Goal: Task Accomplishment & Management: Use online tool/utility

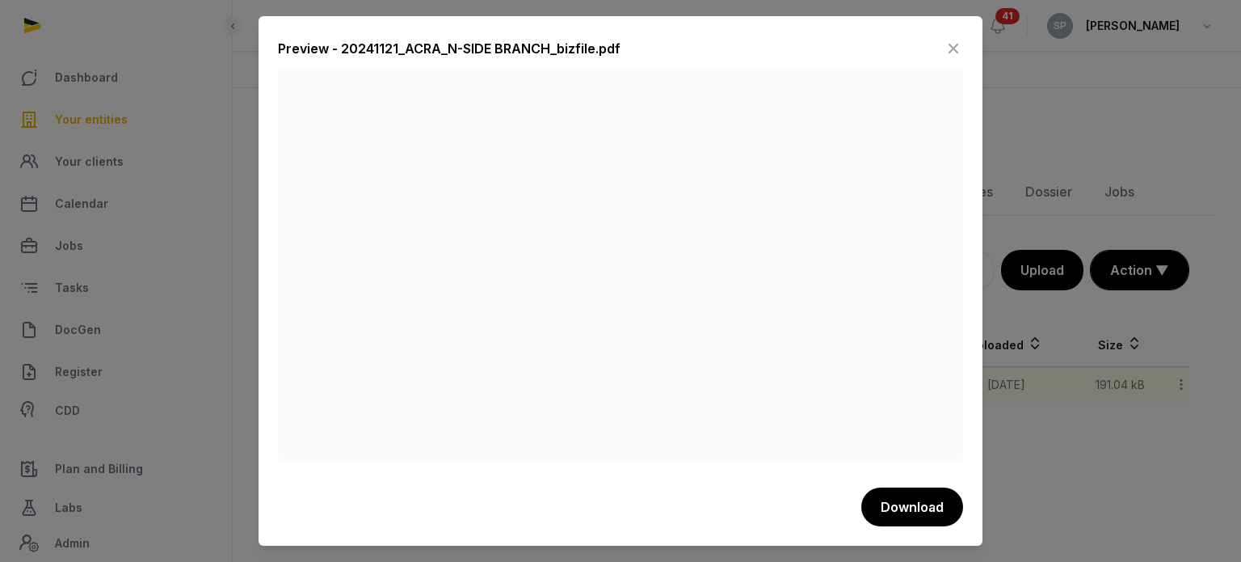
click at [949, 49] on icon at bounding box center [953, 49] width 19 height 26
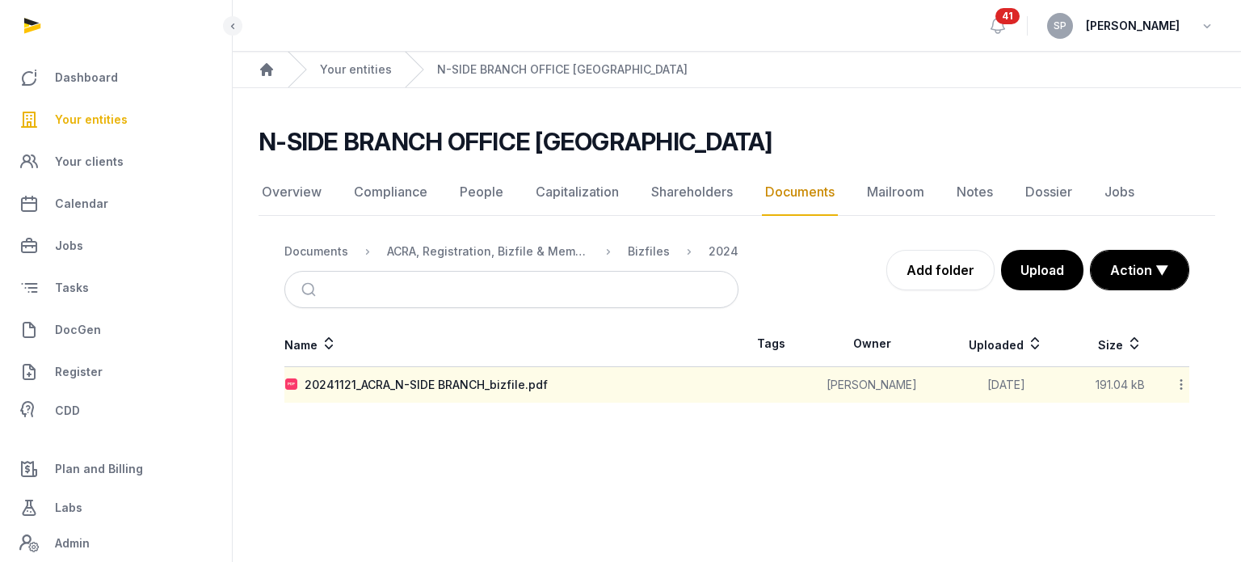
click at [102, 115] on span "Your entities" at bounding box center [91, 119] width 73 height 19
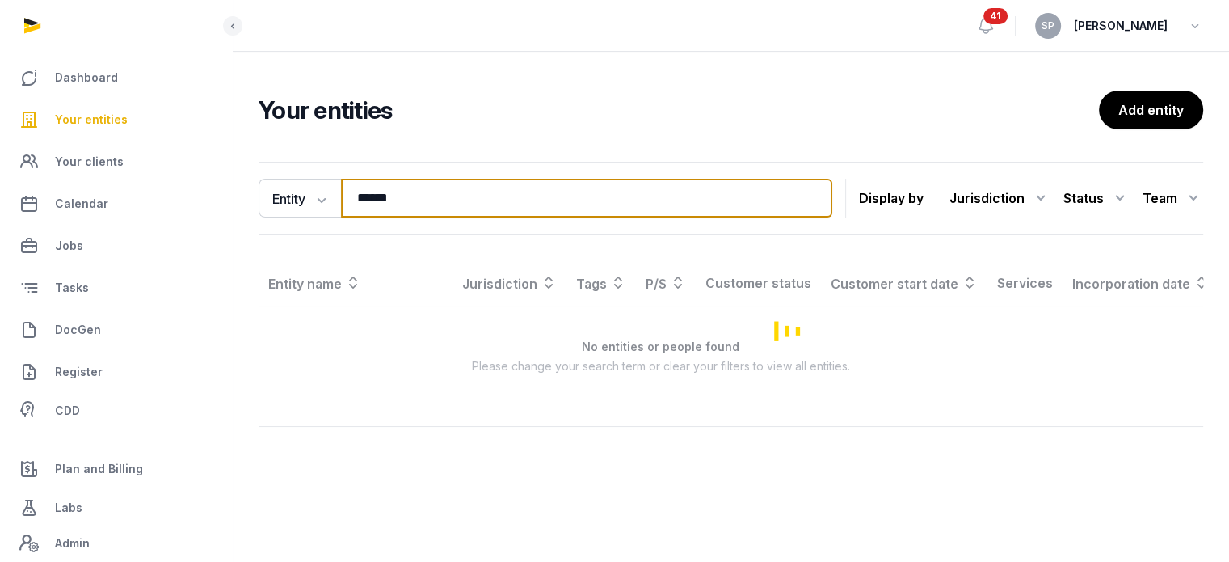
click at [428, 211] on input "******" at bounding box center [586, 198] width 491 height 39
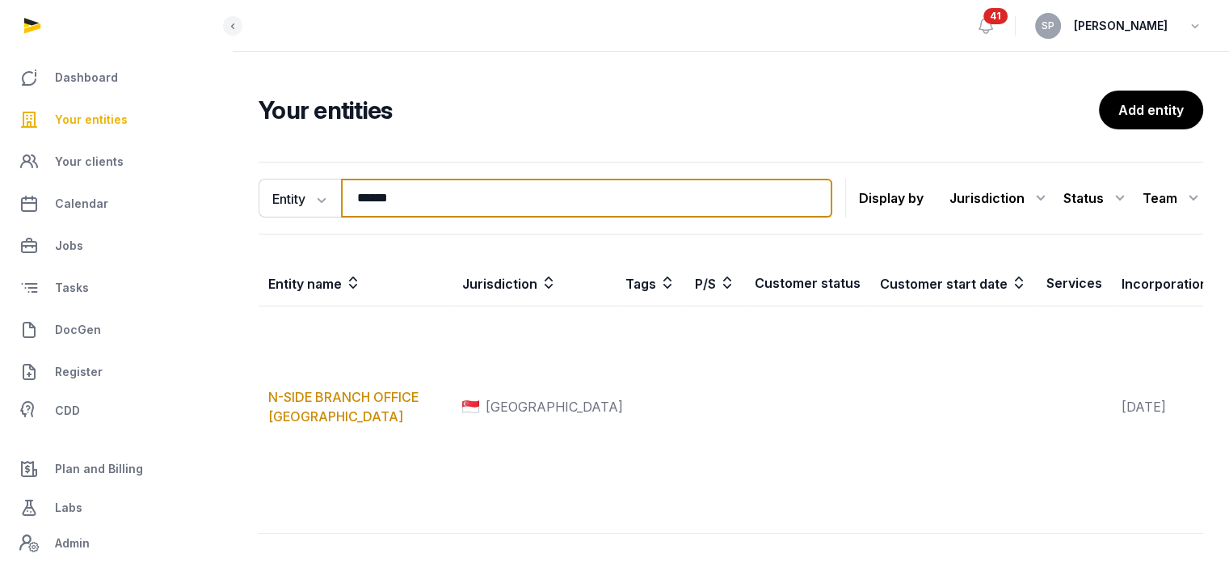
click at [428, 211] on input "******" at bounding box center [586, 198] width 491 height 39
type input "*"
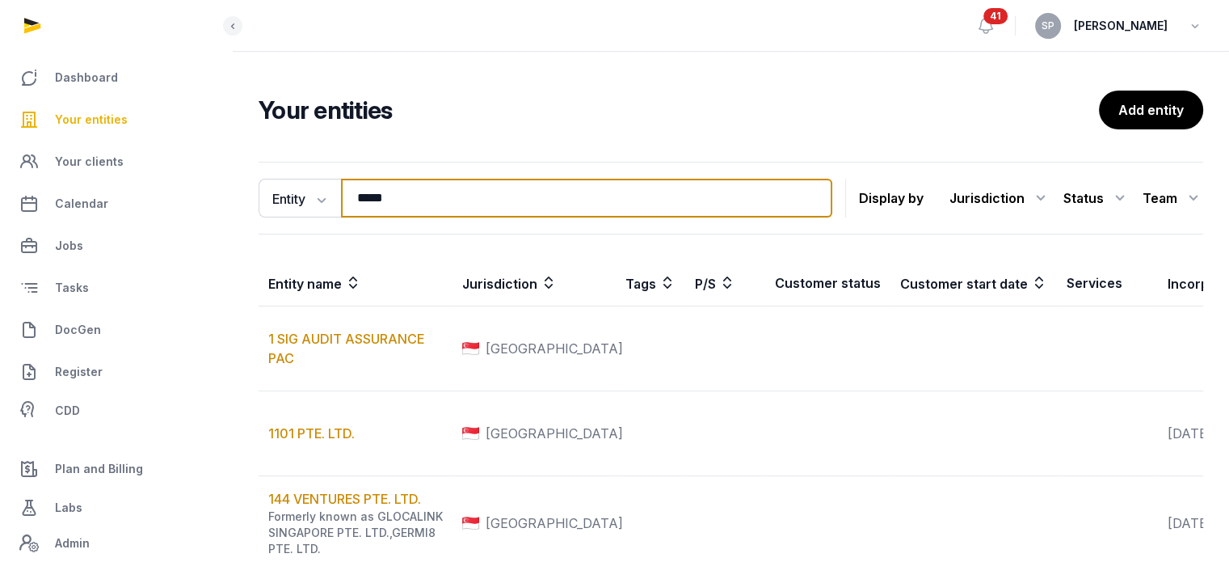
type input "*****"
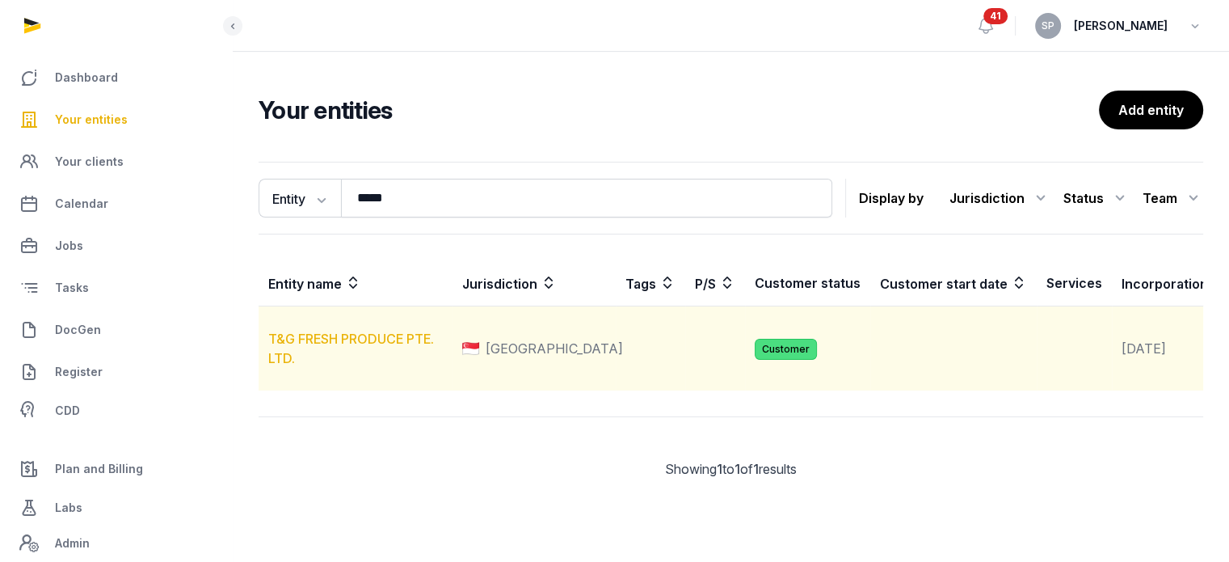
click at [388, 351] on link "T&G FRESH PRODUCE PTE. LTD." at bounding box center [351, 349] width 166 height 36
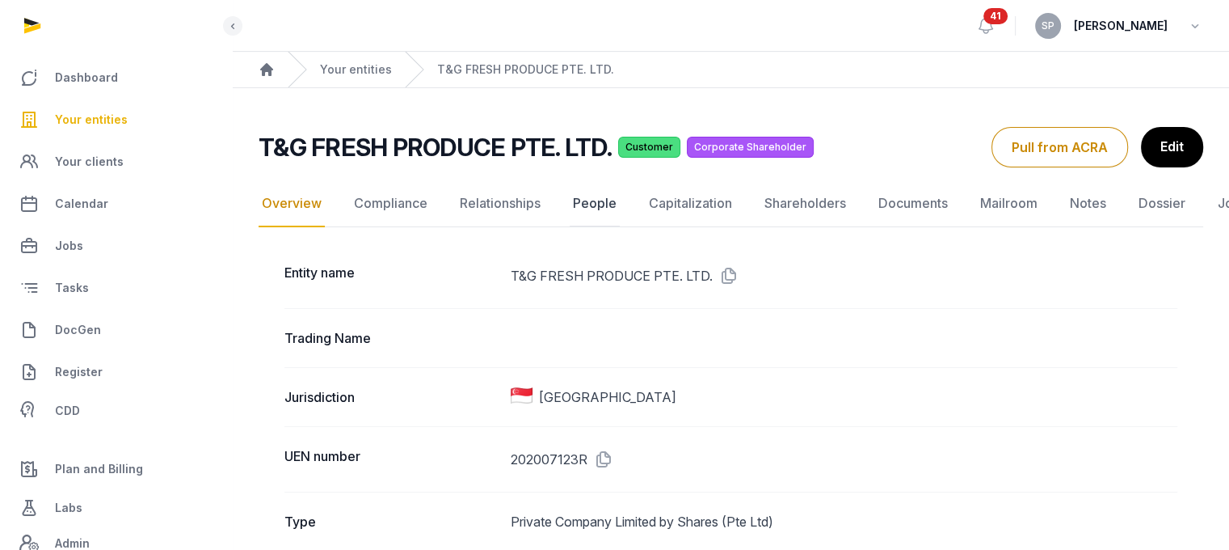
click at [590, 198] on link "People" at bounding box center [595, 203] width 50 height 47
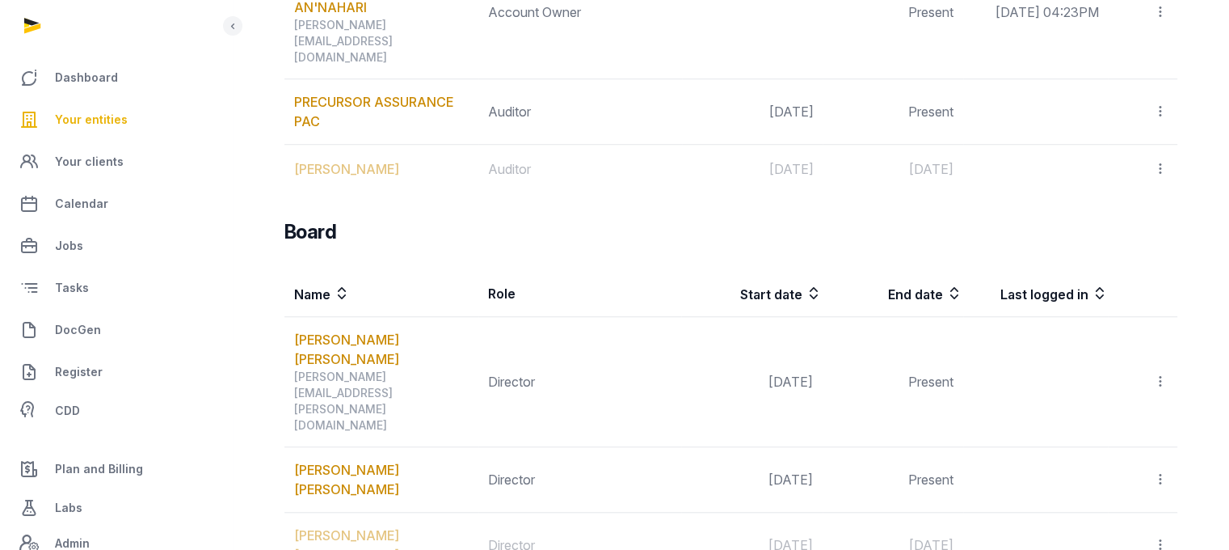
scroll to position [1307, 0]
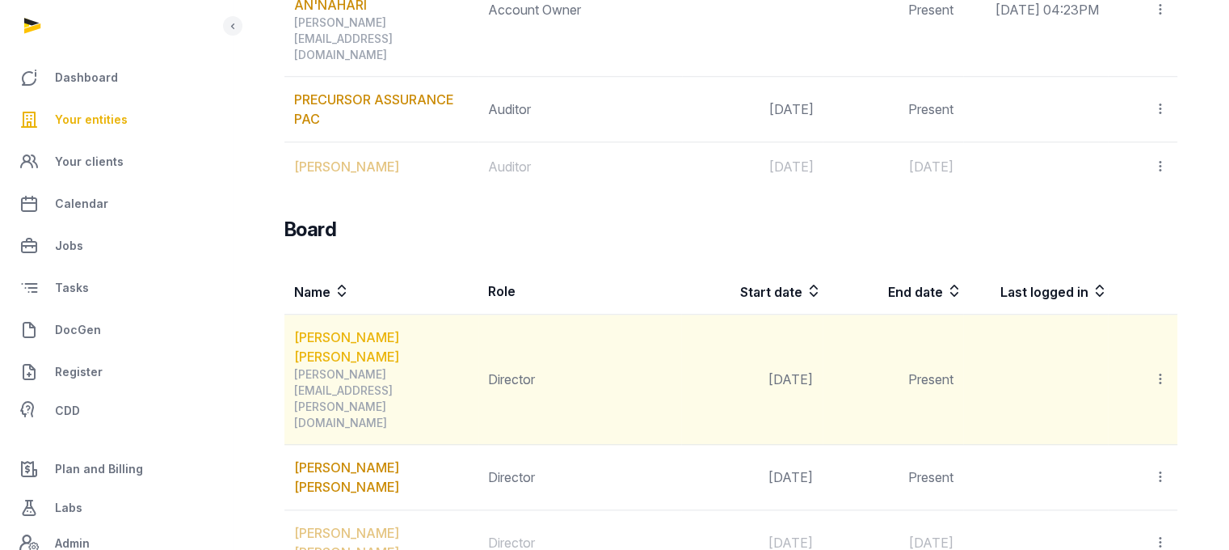
click at [440, 327] on link "GORDON JAMES IAN-BRUCE" at bounding box center [385, 346] width 183 height 39
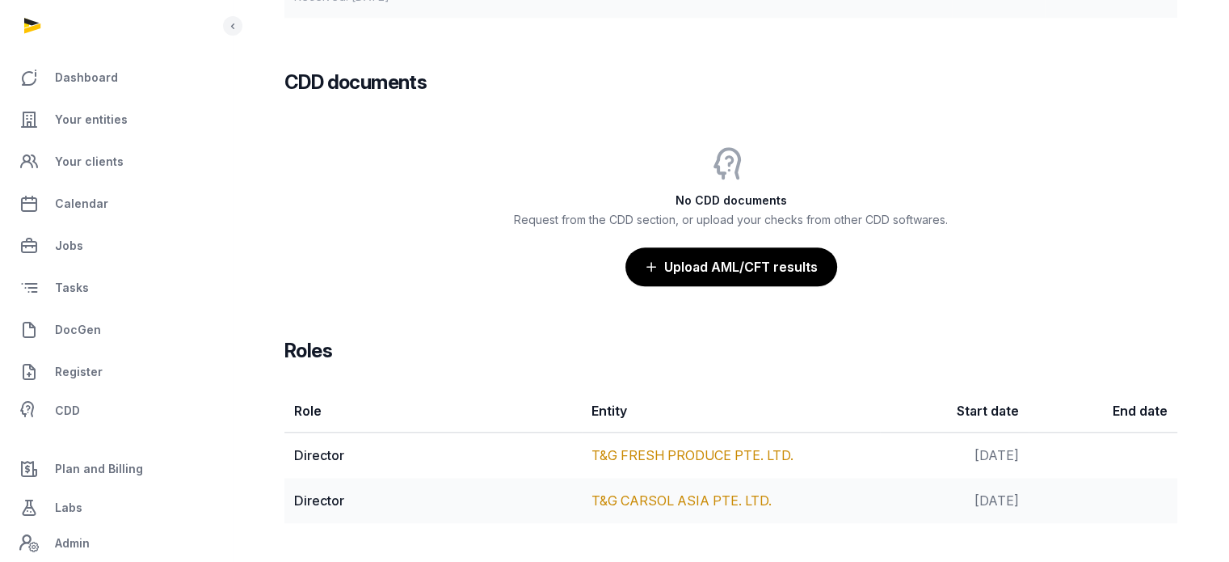
scroll to position [1205, 0]
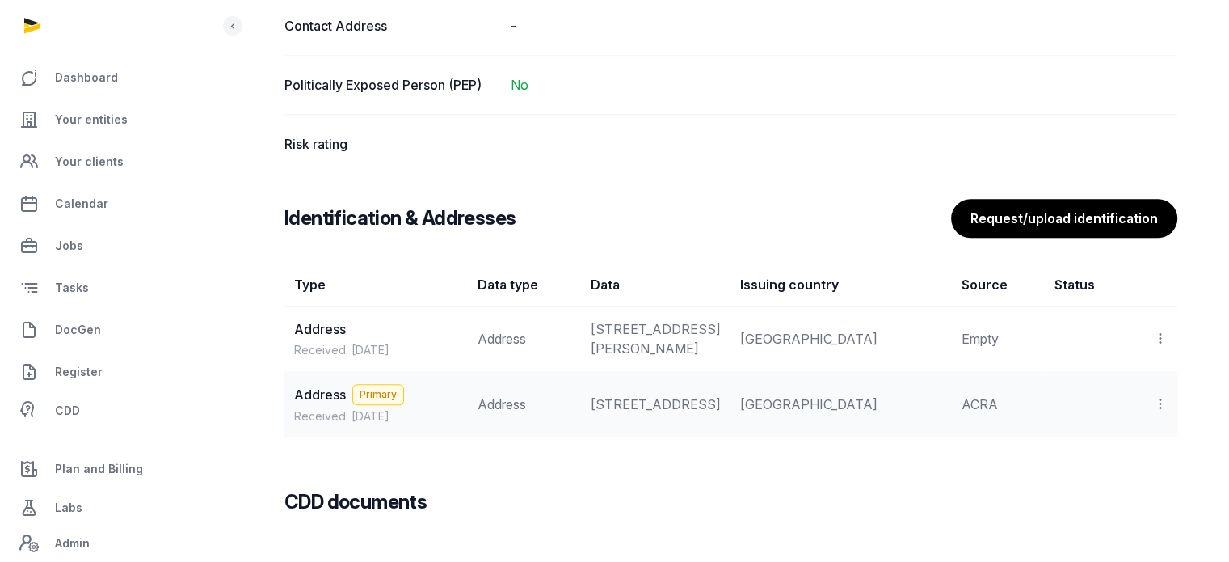
click at [1163, 347] on icon at bounding box center [1160, 338] width 15 height 17
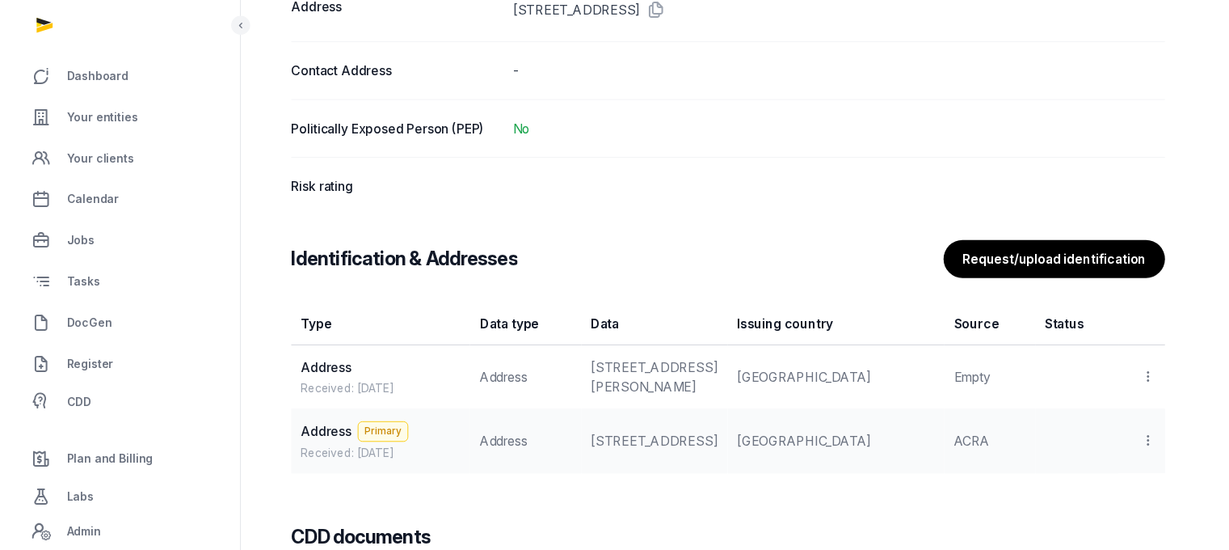
scroll to position [0, 0]
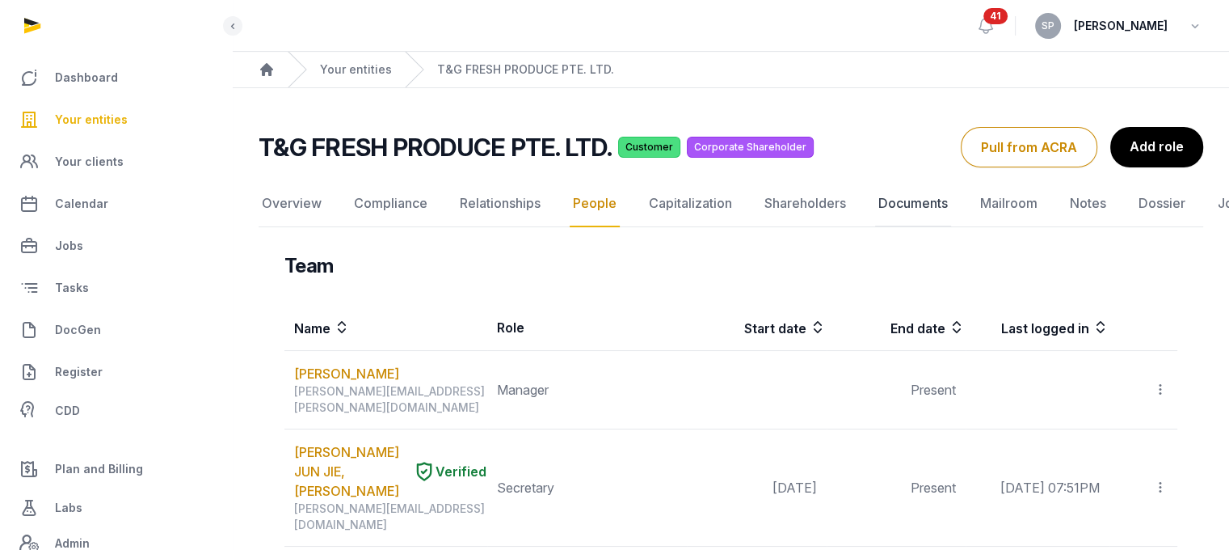
click at [917, 213] on link "Documents" at bounding box center [913, 203] width 76 height 47
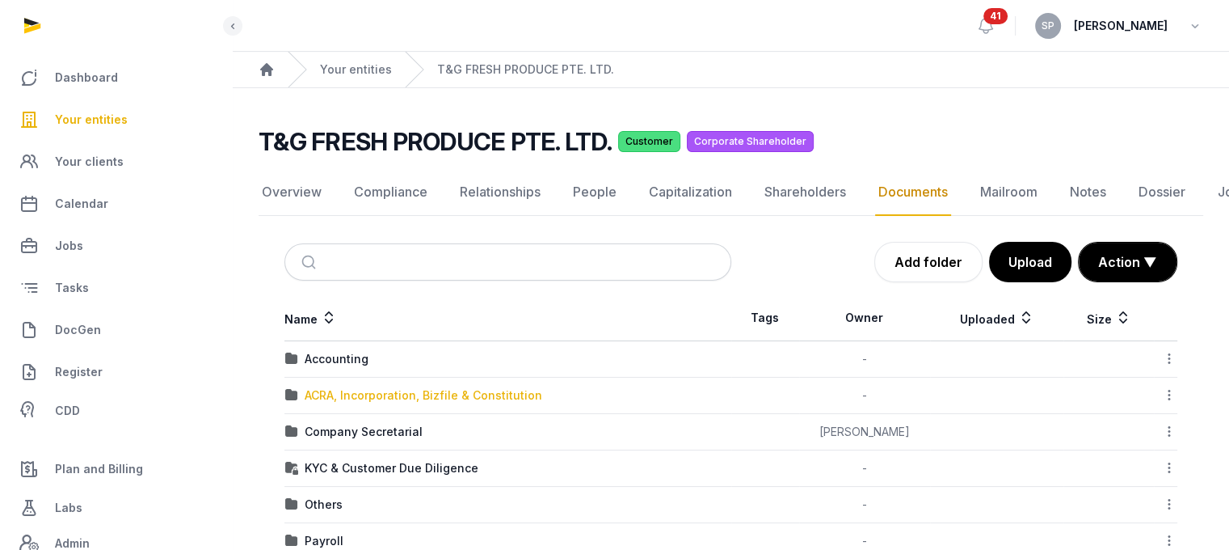
click at [474, 388] on div "ACRA, Incorporation, Bizfile & Constitution" at bounding box center [424, 395] width 238 height 16
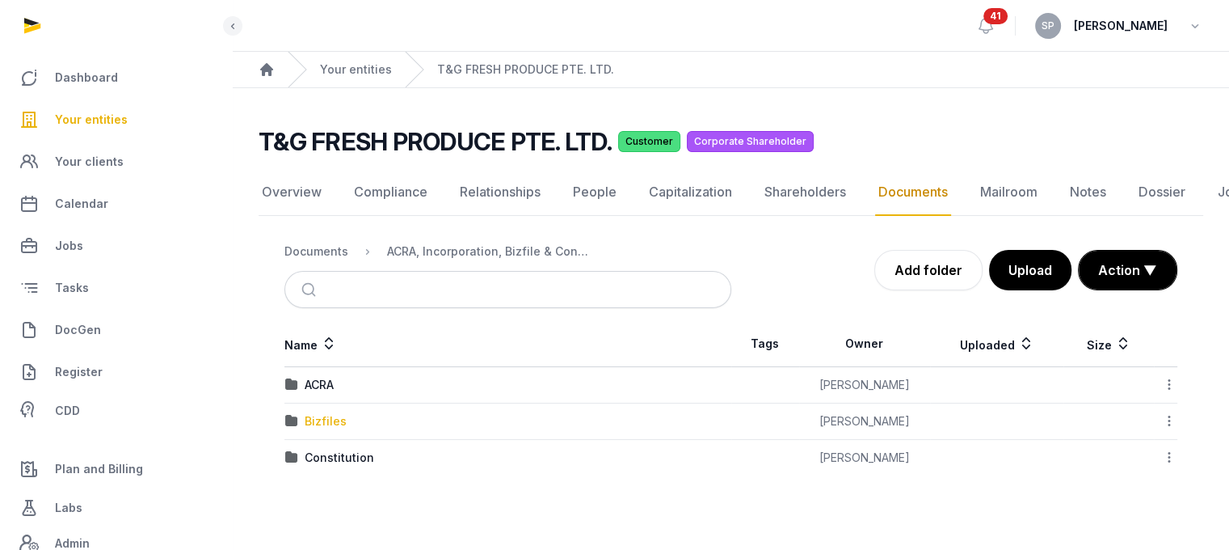
click at [336, 423] on div "Bizfiles" at bounding box center [326, 421] width 42 height 16
click at [319, 415] on div "2025" at bounding box center [319, 421] width 28 height 16
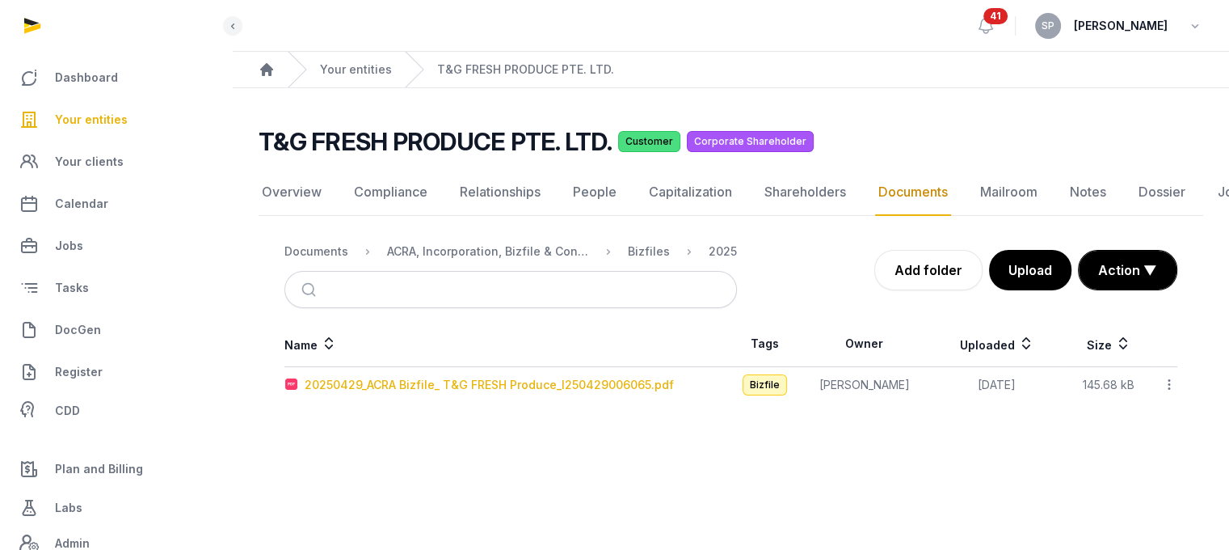
click at [475, 381] on div "20250429_ACRA Bizfile_ T&G FRESH Produce_I250429006065.pdf" at bounding box center [489, 385] width 369 height 16
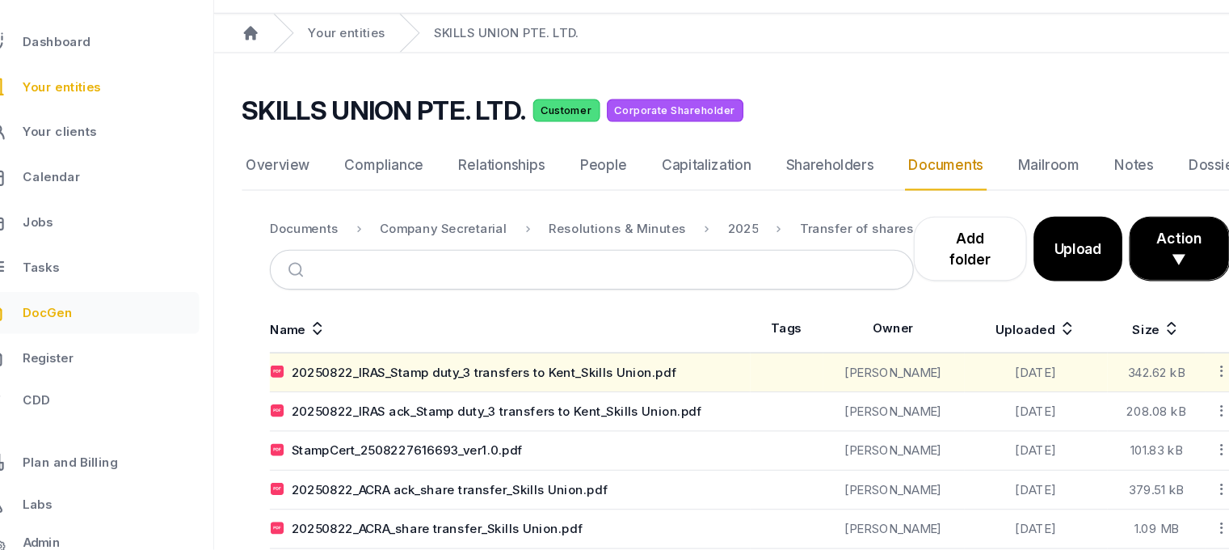
click at [119, 324] on link "DocGen" at bounding box center [116, 329] width 206 height 39
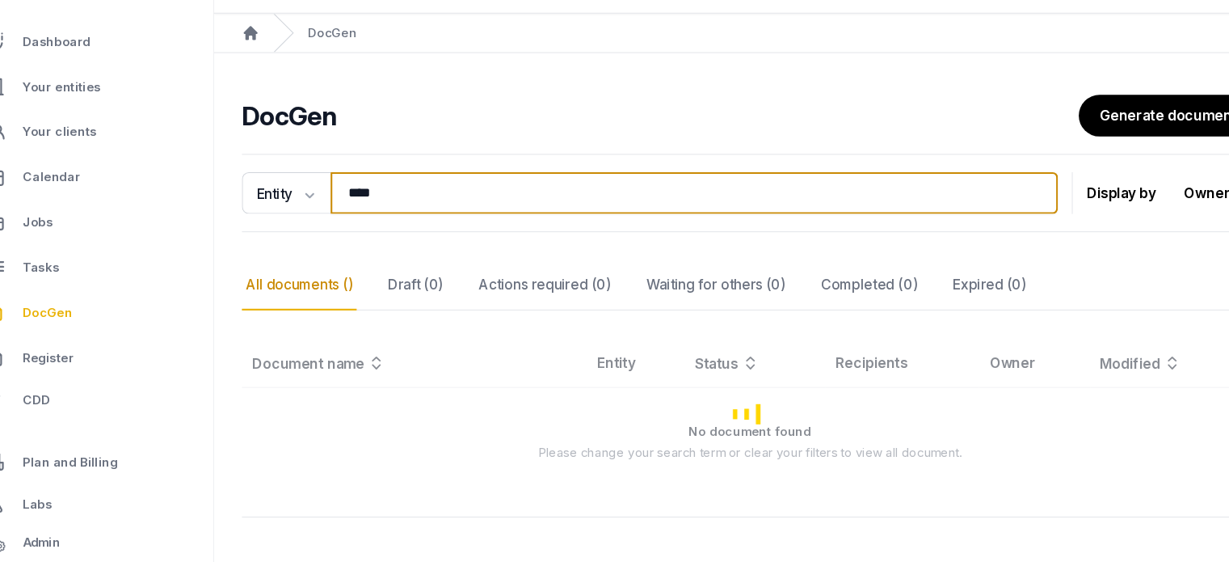
click at [417, 230] on input "****" at bounding box center [679, 218] width 676 height 39
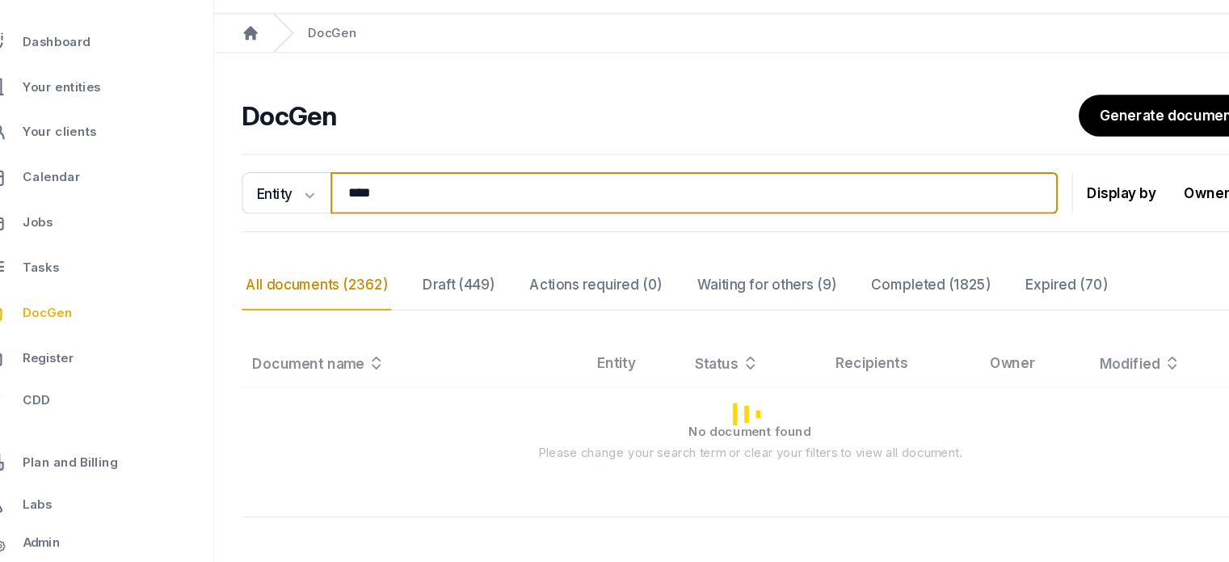
click at [417, 230] on input "****" at bounding box center [679, 218] width 676 height 39
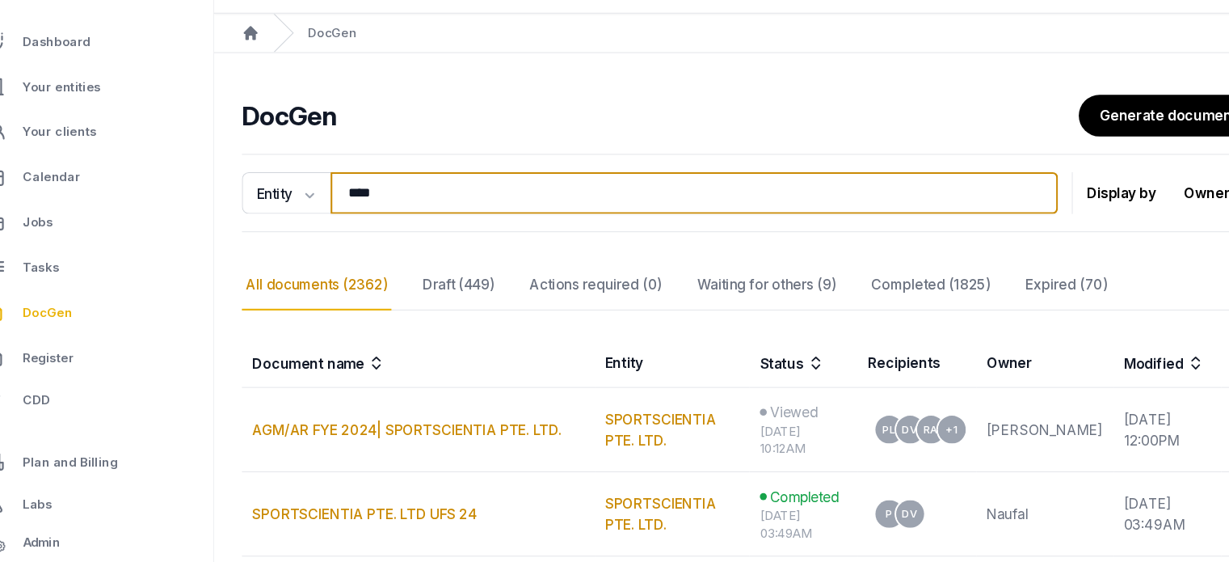
type input "*"
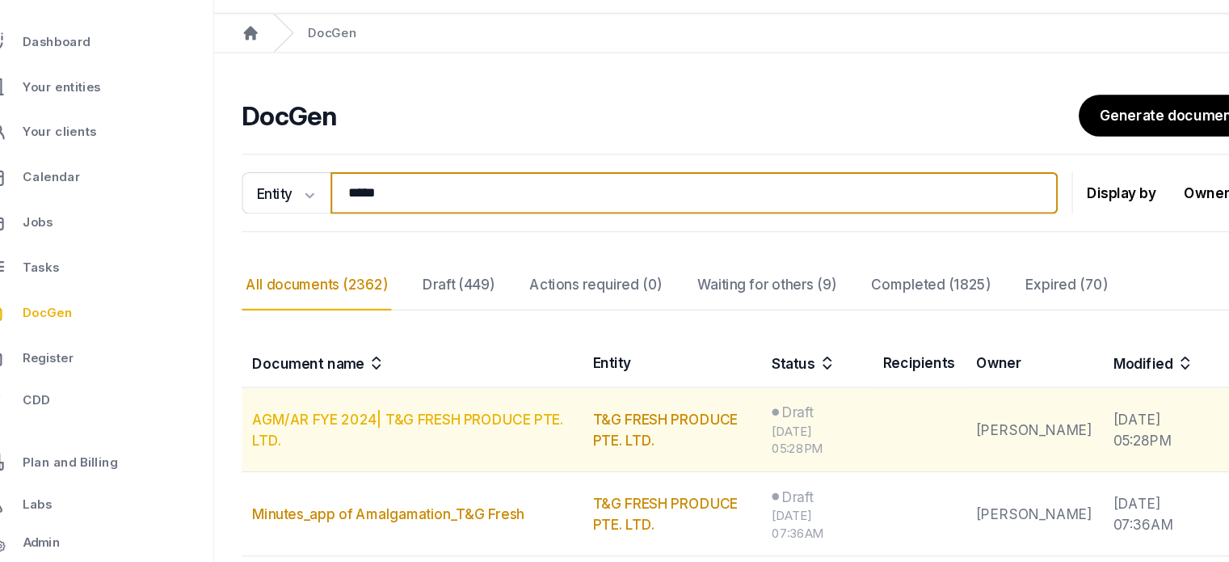
type input "*****"
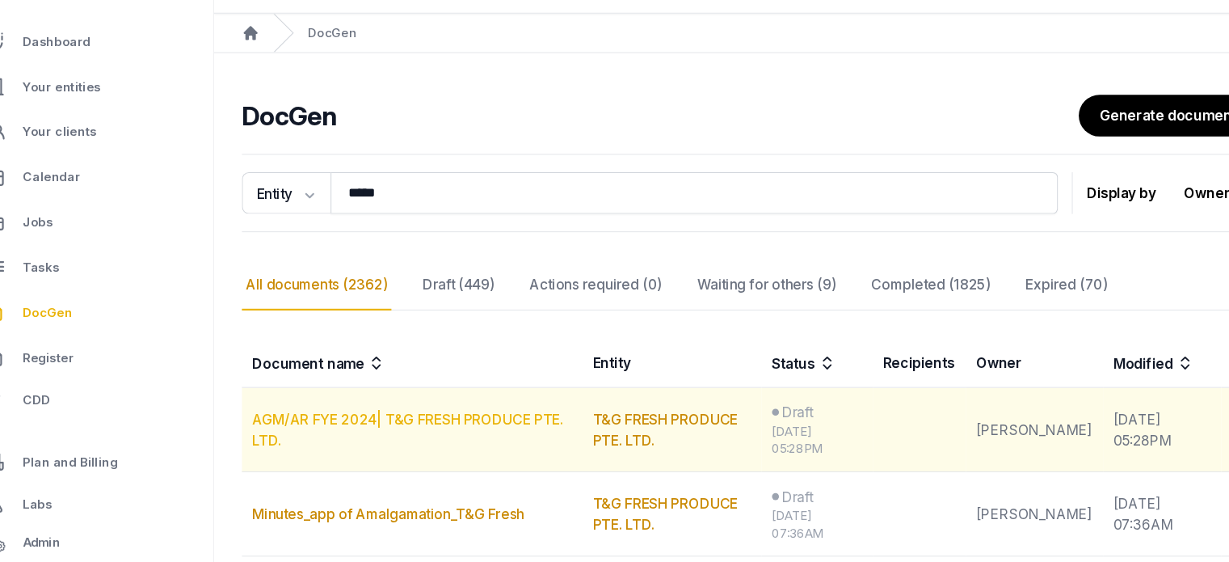
click at [444, 425] on link "AGM/AR FYE 2024| T&G FRESH PRODUCE PTE. LTD." at bounding box center [412, 438] width 289 height 36
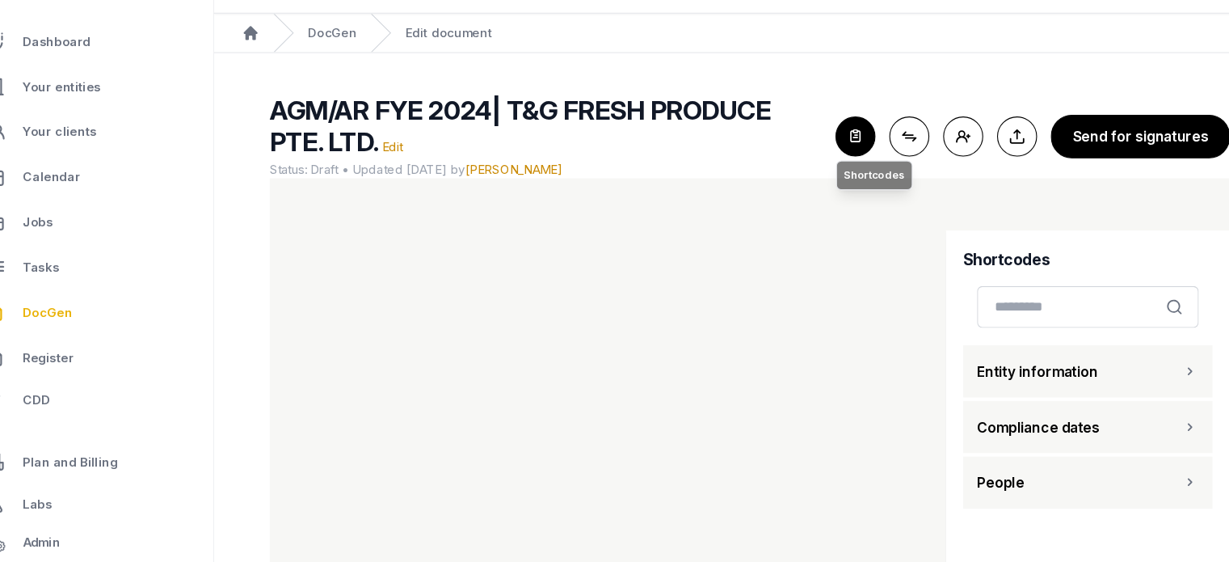
click at [836, 175] on icon "button" at bounding box center [829, 166] width 36 height 36
click at [825, 166] on icon "button" at bounding box center [829, 166] width 36 height 36
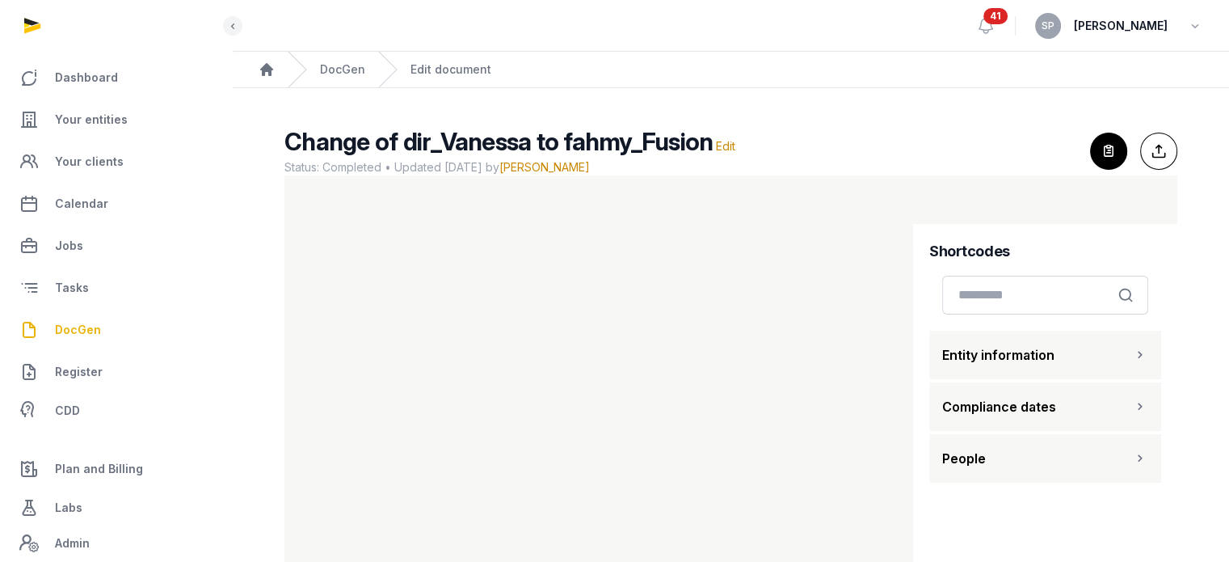
click at [73, 325] on span "DocGen" at bounding box center [78, 329] width 46 height 19
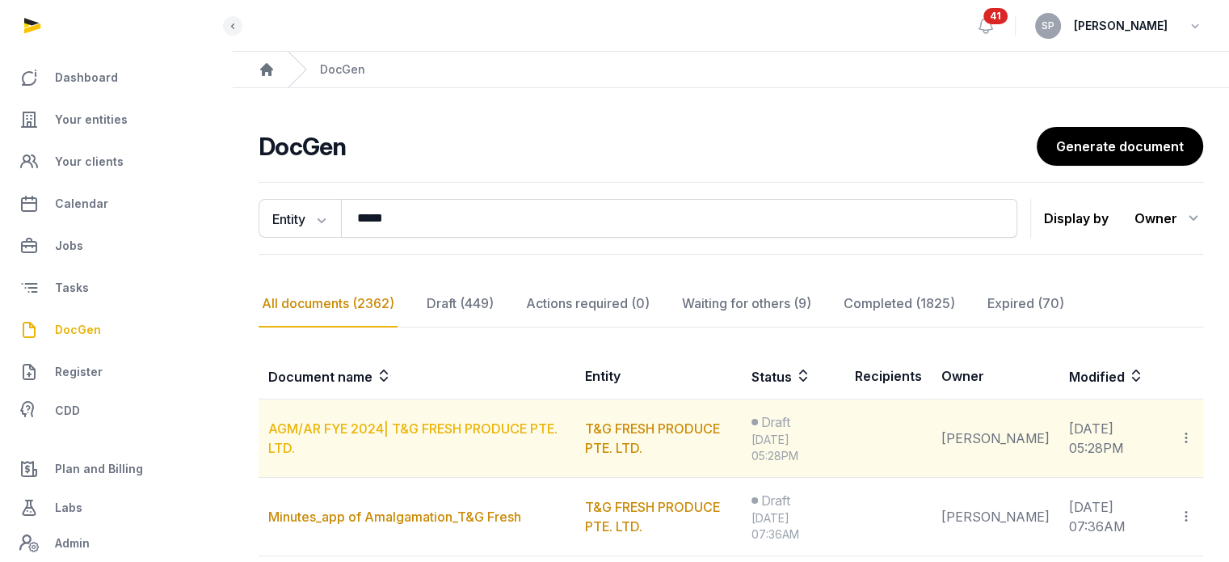
click at [474, 426] on link "AGM/AR FYE 2024| T&G FRESH PRODUCE PTE. LTD." at bounding box center [412, 438] width 289 height 36
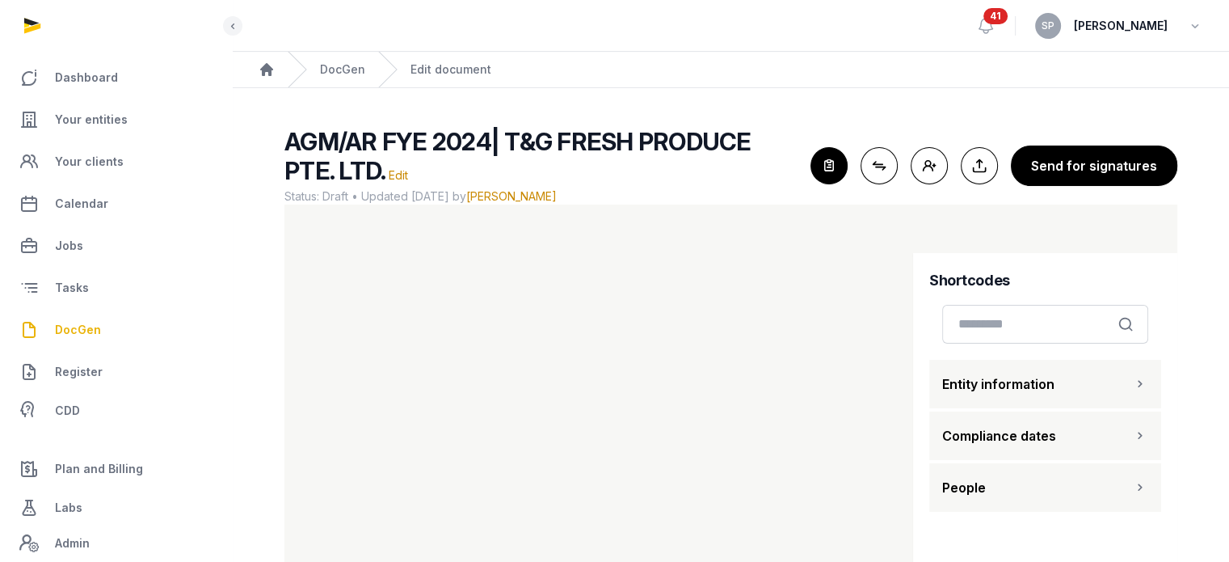
click at [643, 198] on span "Status: Draft • Updated 2025-09-04 by Sneha Patwari" at bounding box center [540, 196] width 513 height 16
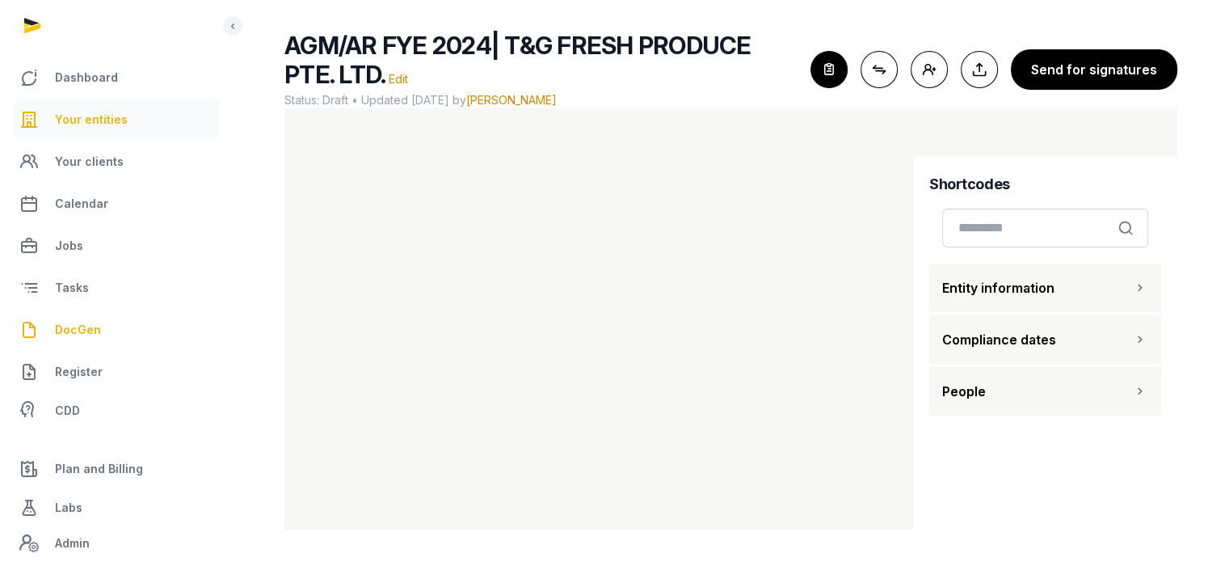
click at [80, 123] on span "Your entities" at bounding box center [91, 119] width 73 height 19
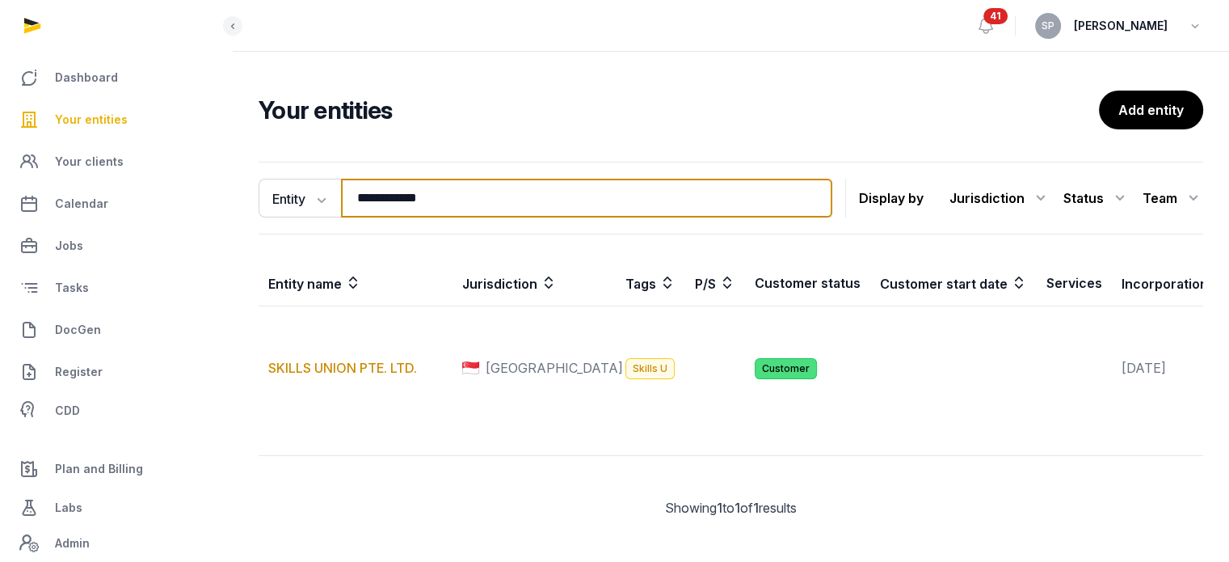
click at [521, 192] on input "**********" at bounding box center [586, 198] width 491 height 39
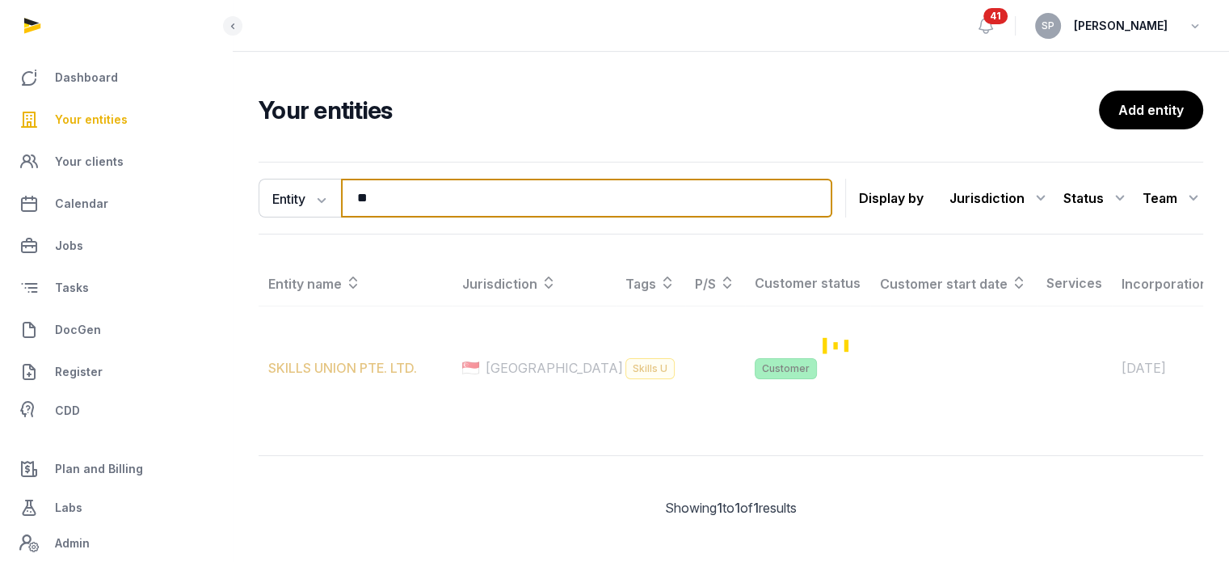
type input "*"
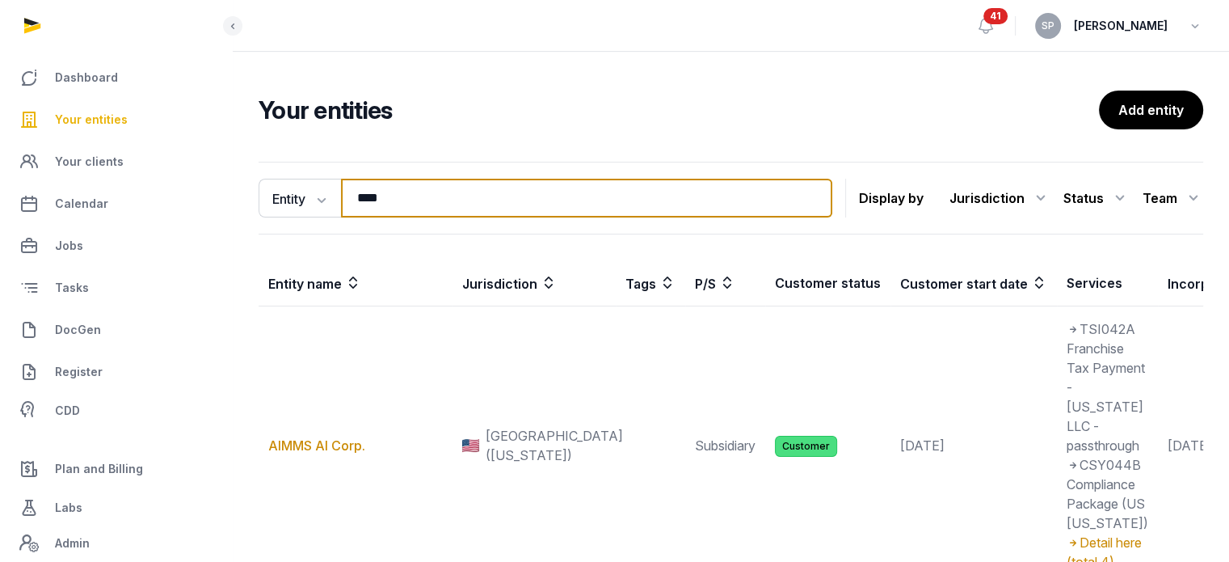
type input "****"
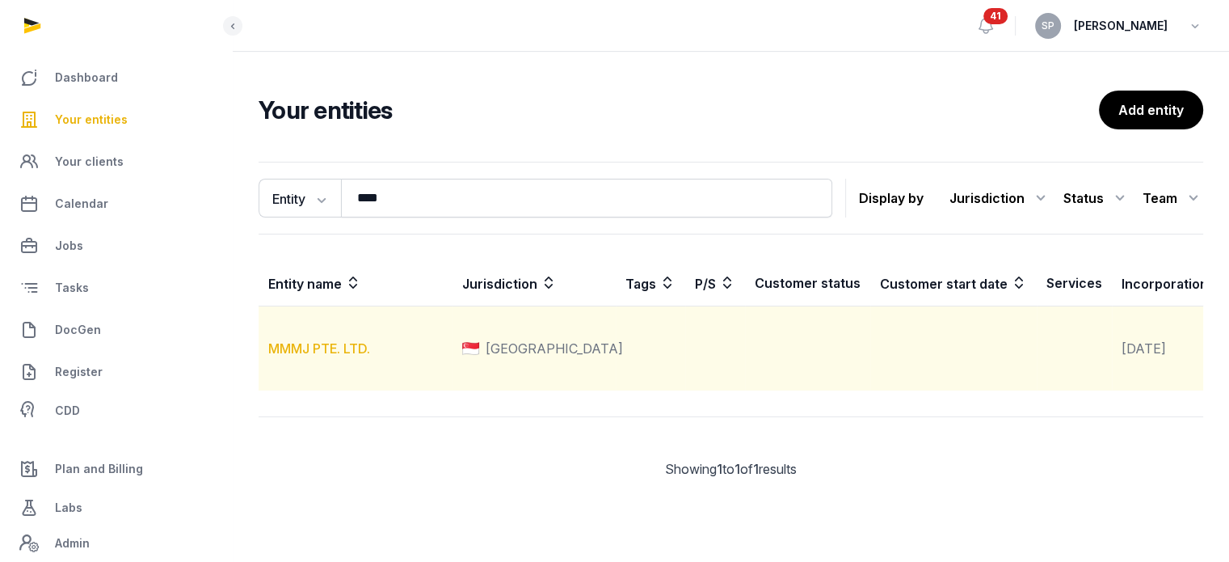
click at [304, 356] on link "MMMJ PTE. LTD." at bounding box center [319, 348] width 102 height 16
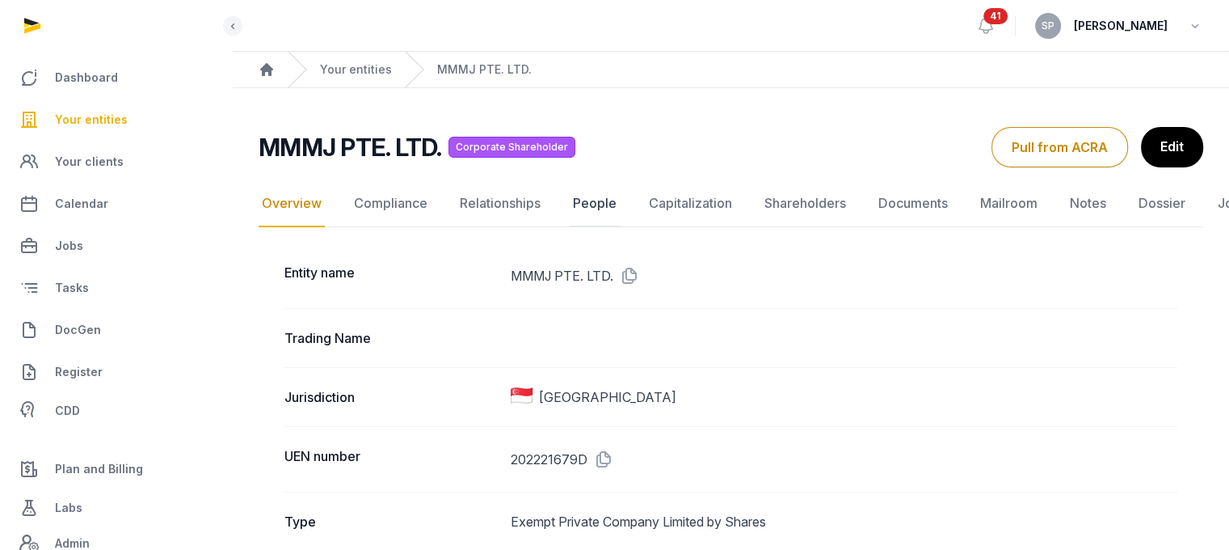
click at [593, 213] on link "People" at bounding box center [595, 203] width 50 height 47
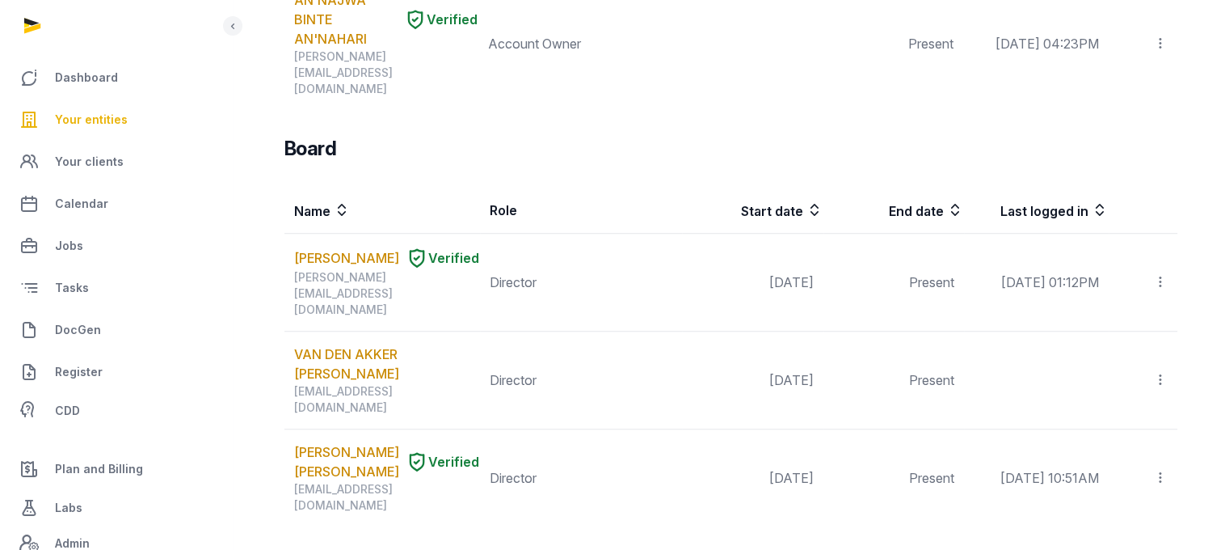
scroll to position [1238, 0]
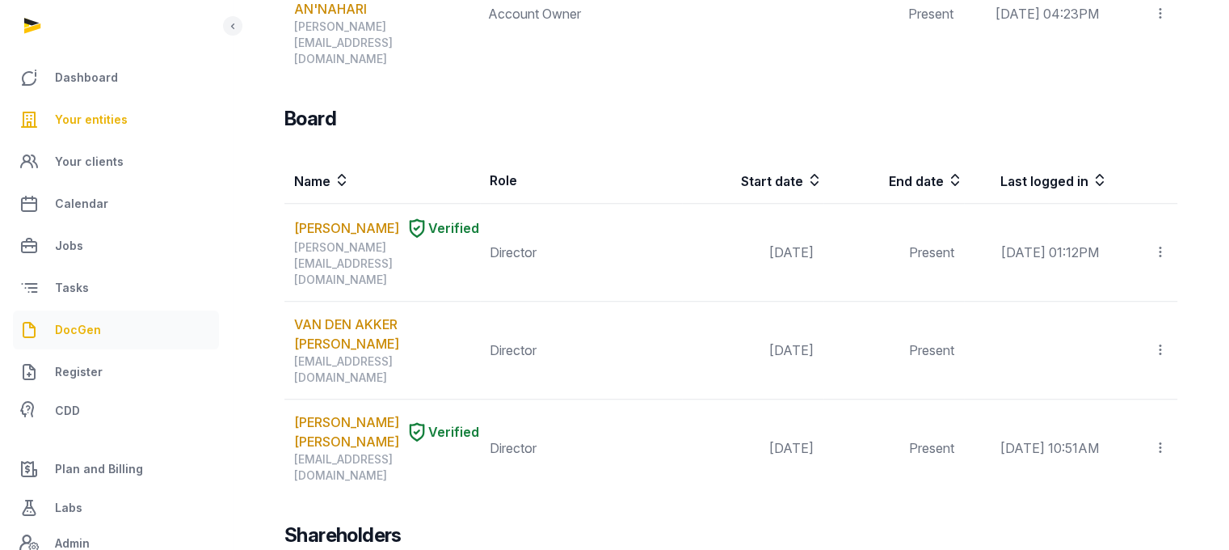
click at [86, 318] on link "DocGen" at bounding box center [116, 329] width 206 height 39
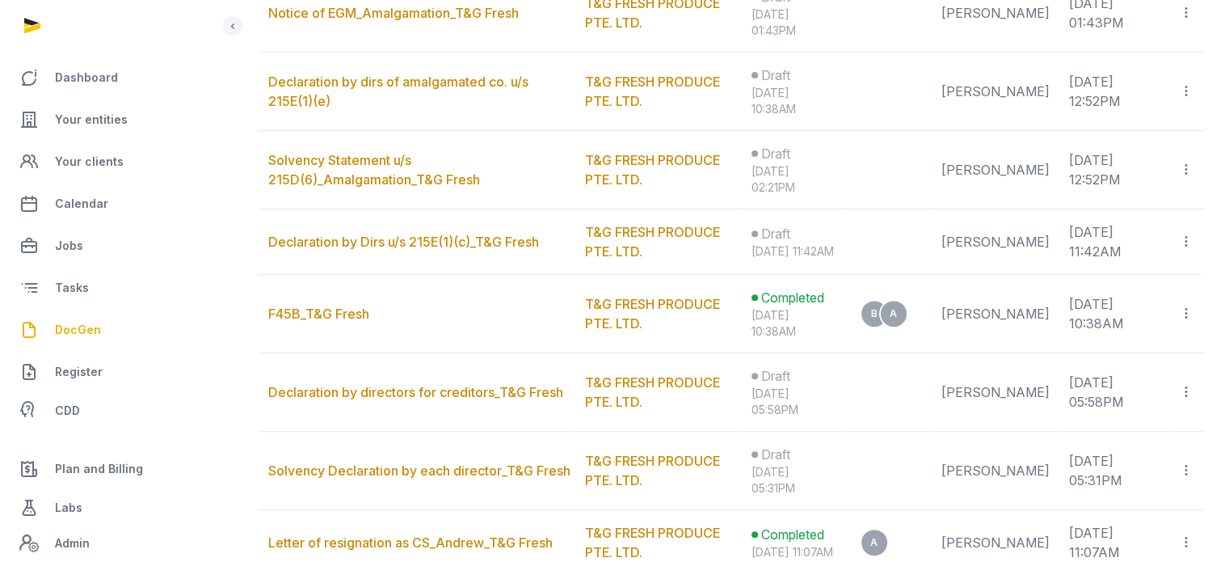
scroll to position [91, 0]
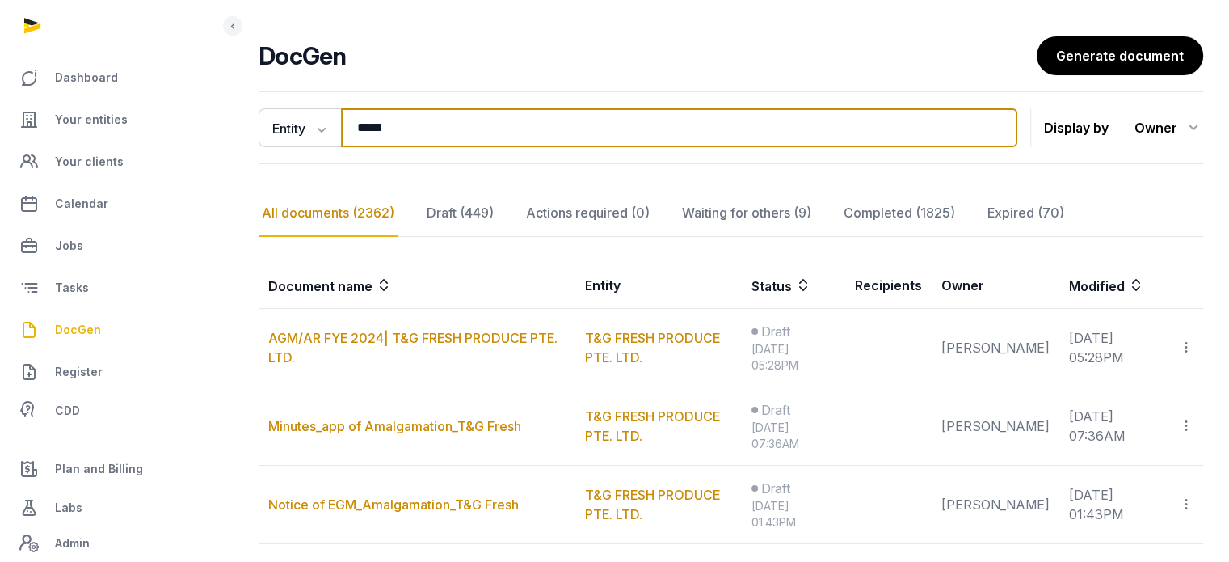
click at [478, 121] on input "*****" at bounding box center [679, 127] width 676 height 39
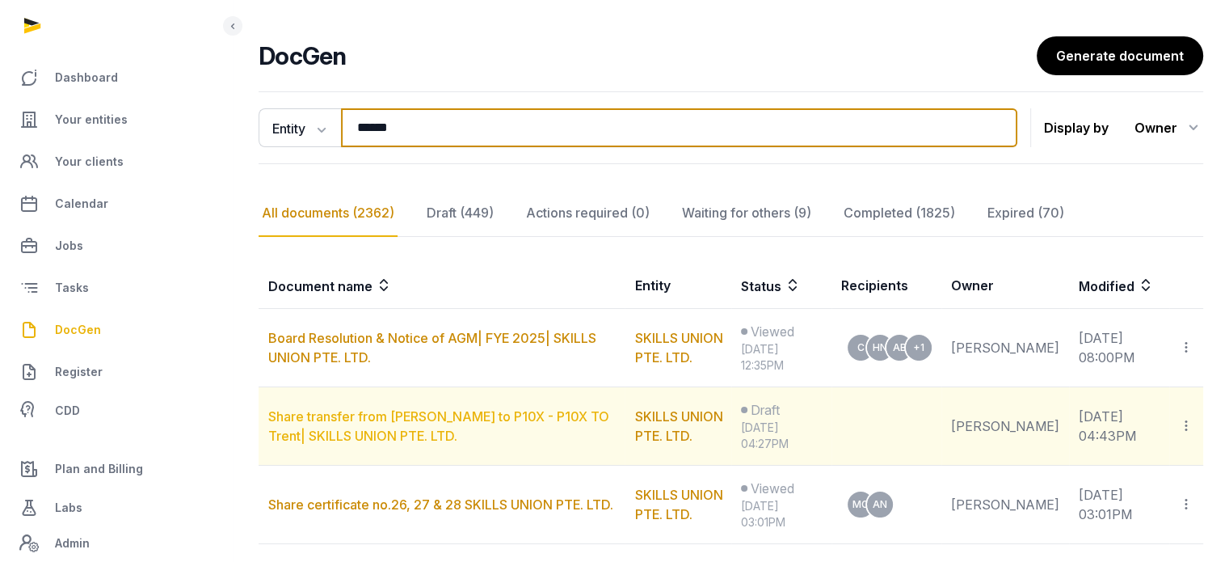
type input "******"
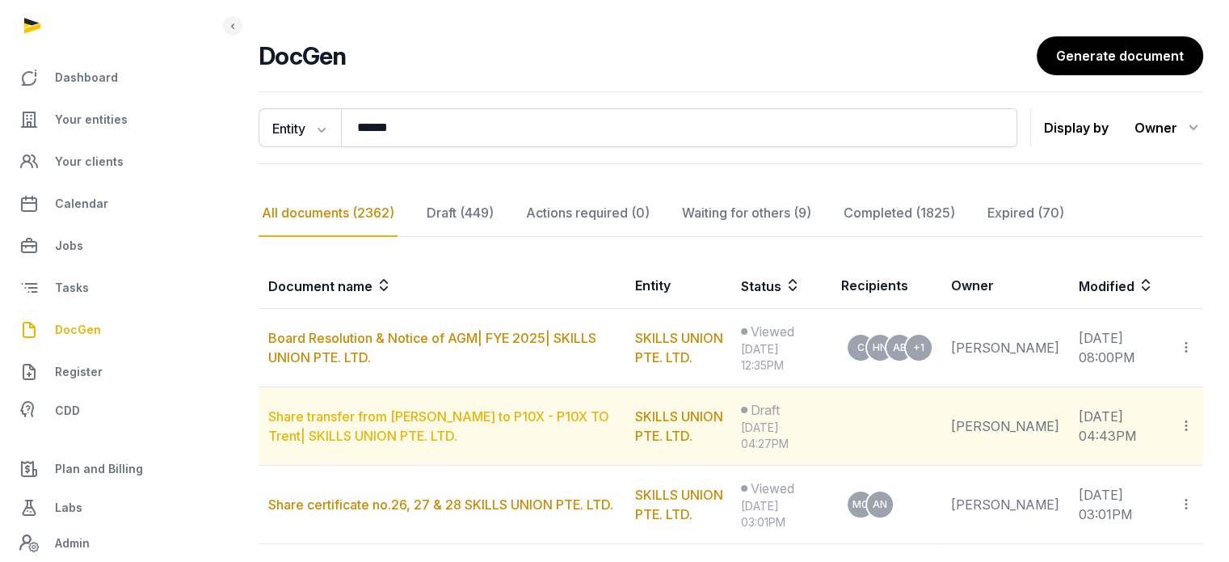
click at [472, 415] on link "Share transfer from [PERSON_NAME] to P10X - P10X TO Trent| SKILLS UNION PTE. LT…" at bounding box center [438, 426] width 341 height 36
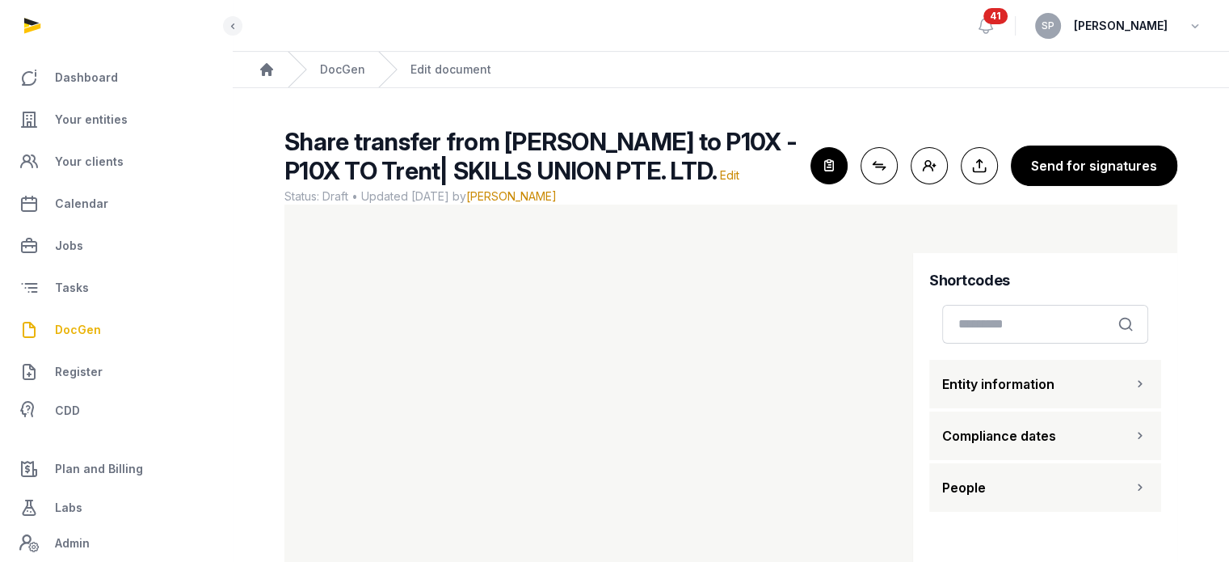
scroll to position [96, 0]
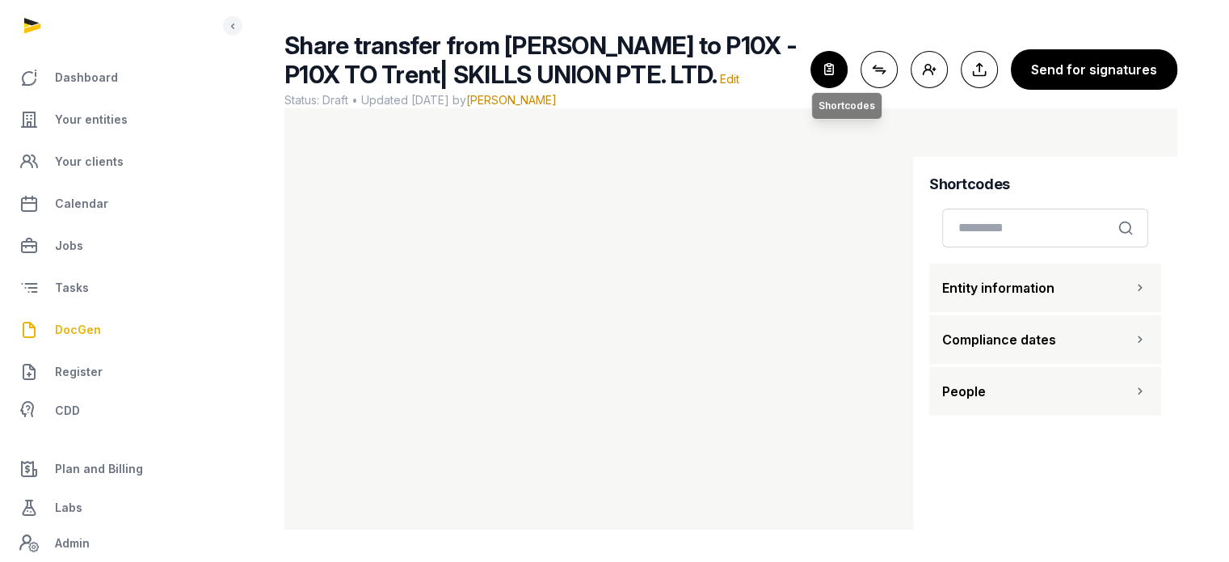
click at [818, 57] on icon "button" at bounding box center [829, 70] width 36 height 36
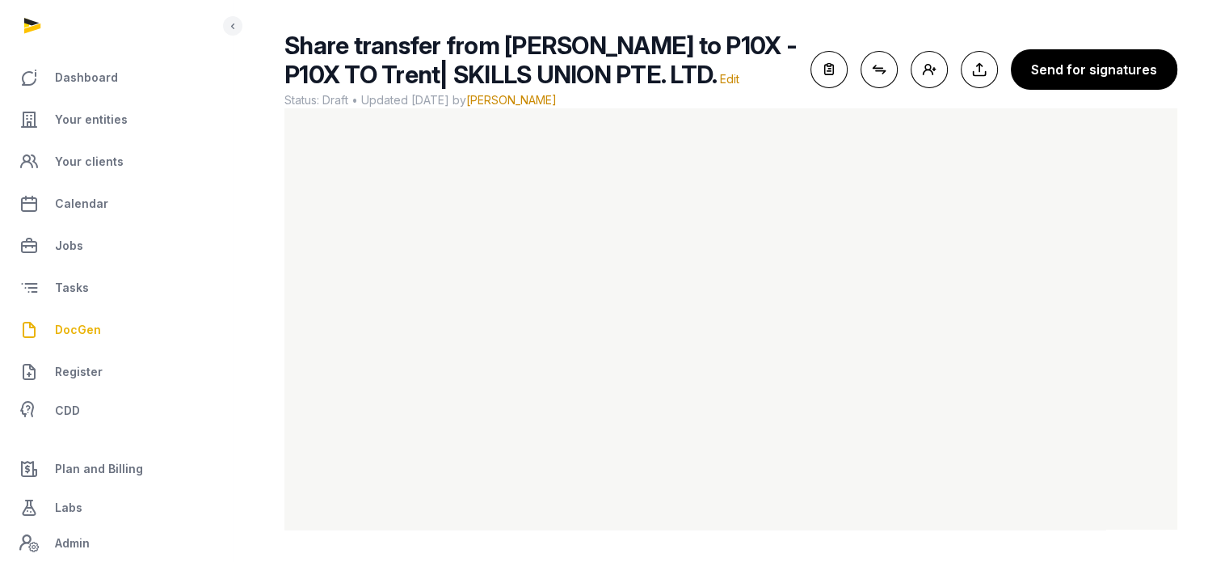
drag, startPoint x: 1177, startPoint y: 254, endPoint x: 1177, endPoint y: 307, distance: 53.3
click at [891, 217] on div "Share transfer from Colin to P10X - P10X TO Trent| SKILLS UNION PTE. LTD. Edit …" at bounding box center [731, 280] width 945 height 499
click at [1190, 274] on div "Share transfer from Colin to P10X - P10X TO Trent| SKILLS UNION PTE. LTD. Edit …" at bounding box center [731, 280] width 945 height 499
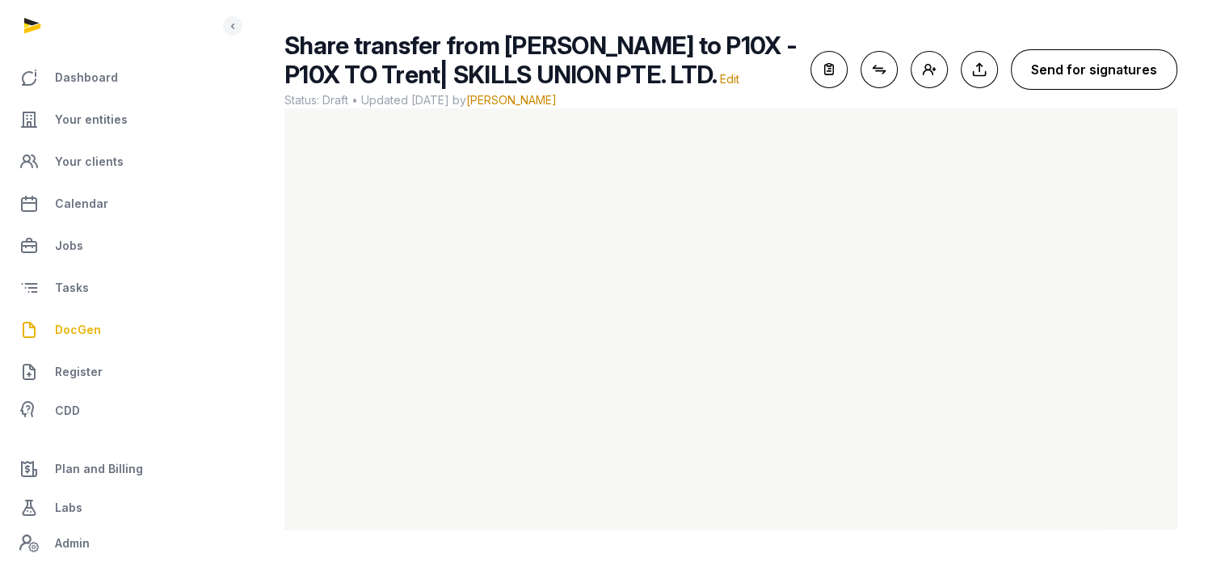
click at [1085, 78] on button "Send for signatures" at bounding box center [1094, 69] width 166 height 40
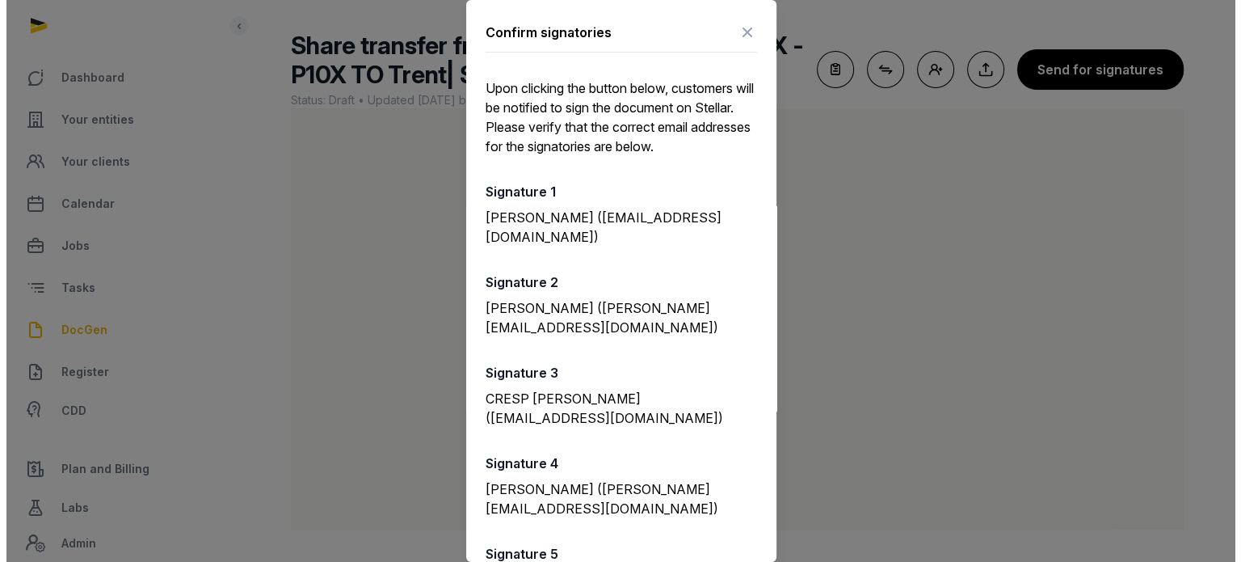
scroll to position [298, 0]
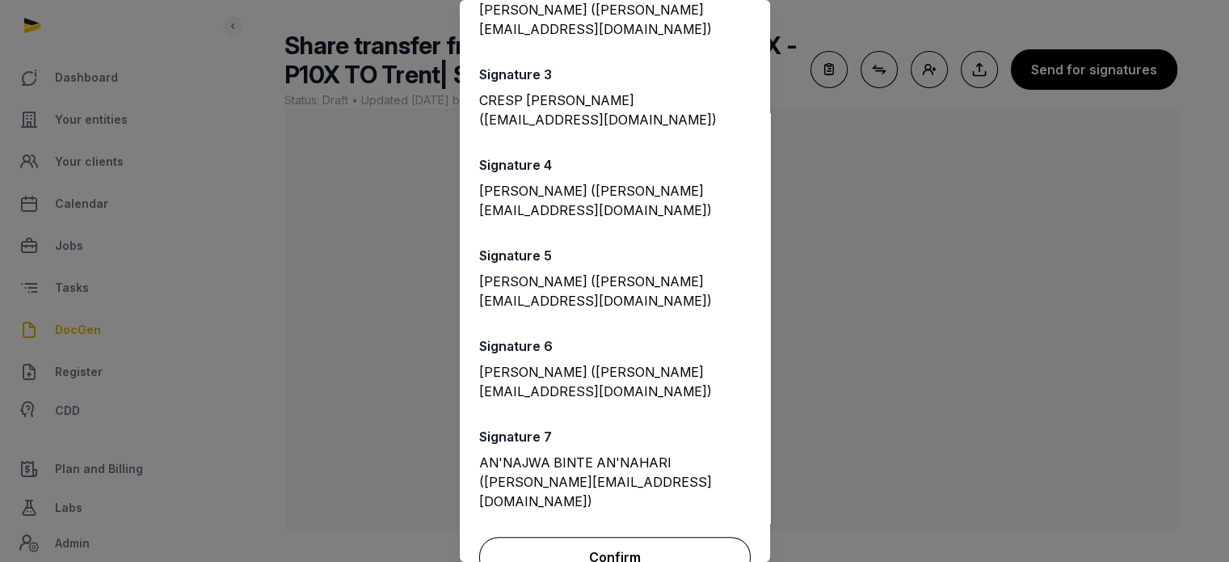
click at [633, 537] on button "Confirm" at bounding box center [615, 557] width 272 height 40
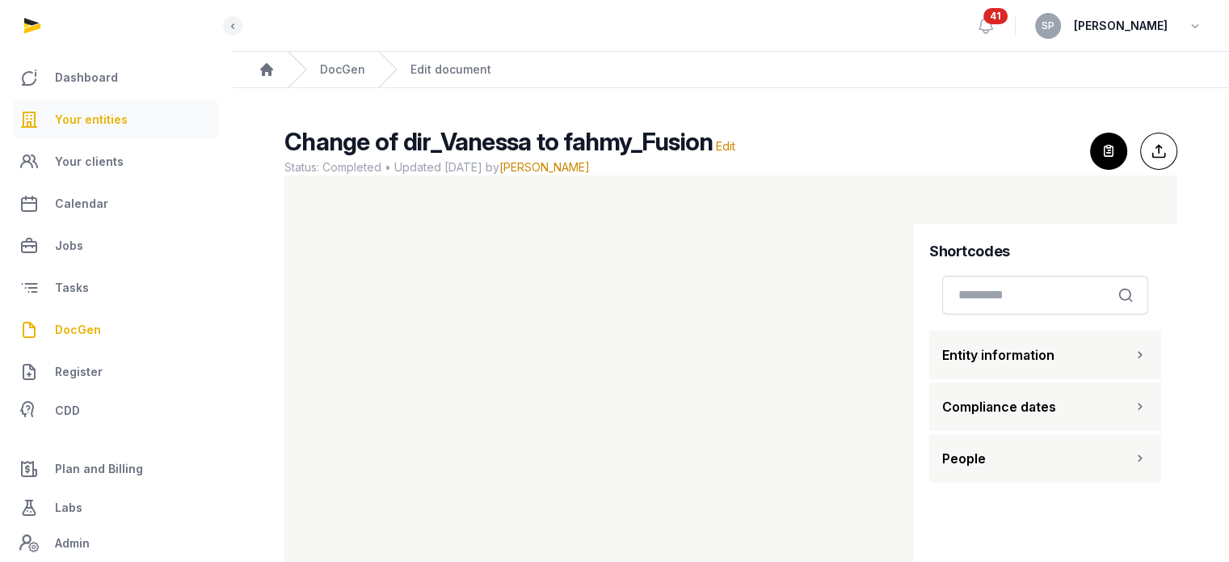
click at [124, 119] on link "Your entities" at bounding box center [116, 119] width 206 height 39
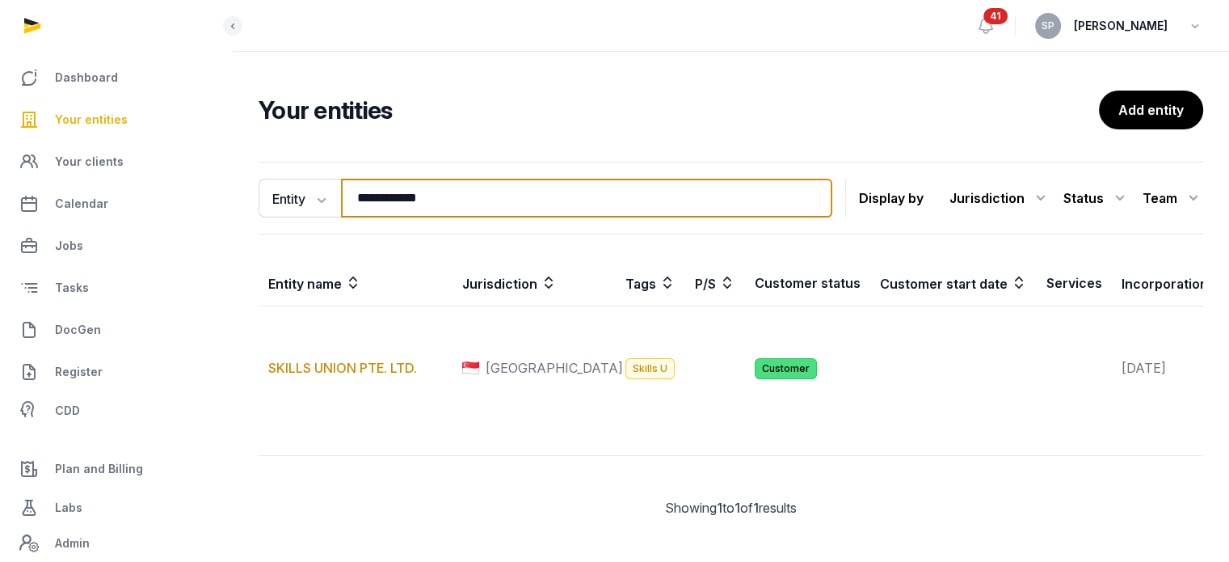
click at [430, 198] on input "**********" at bounding box center [586, 198] width 491 height 39
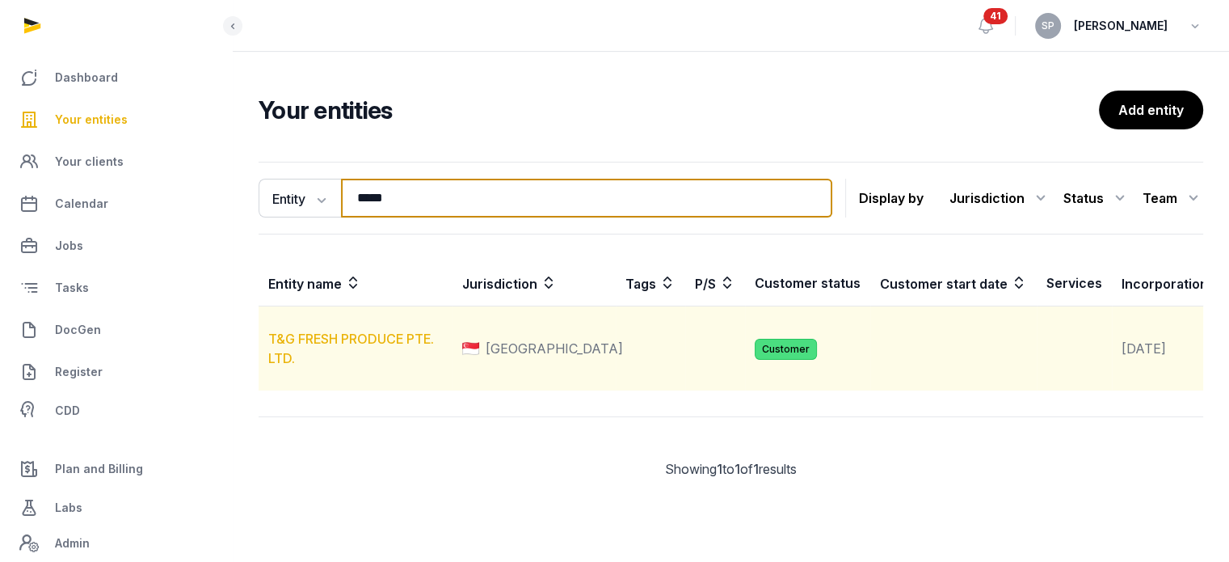
type input "*****"
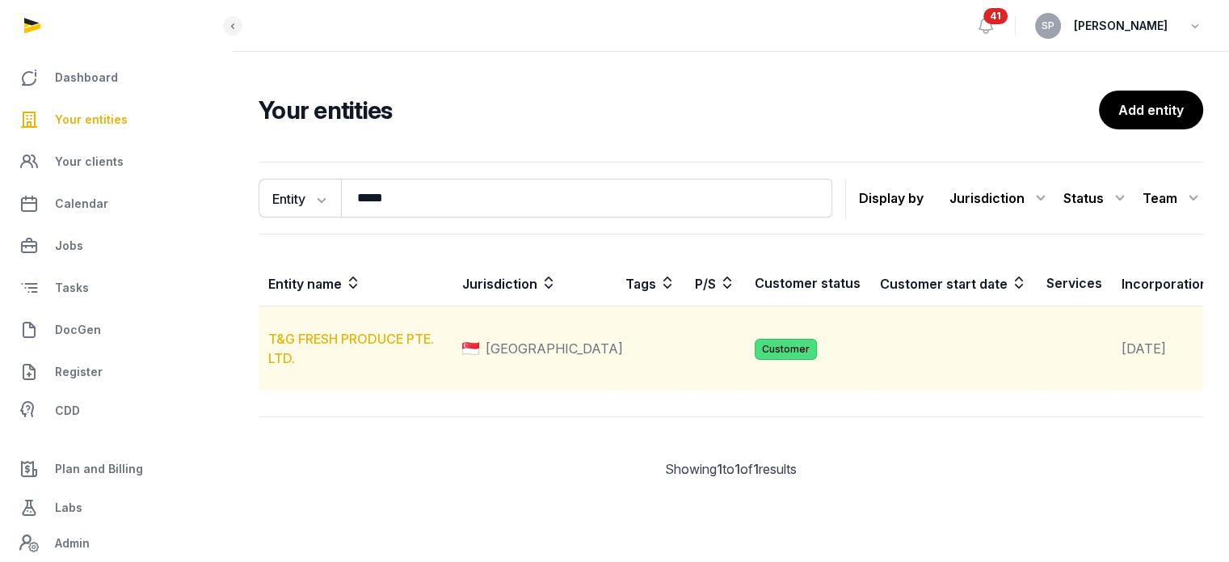
click at [411, 352] on link "T&G FRESH PRODUCE PTE. LTD." at bounding box center [351, 349] width 166 height 36
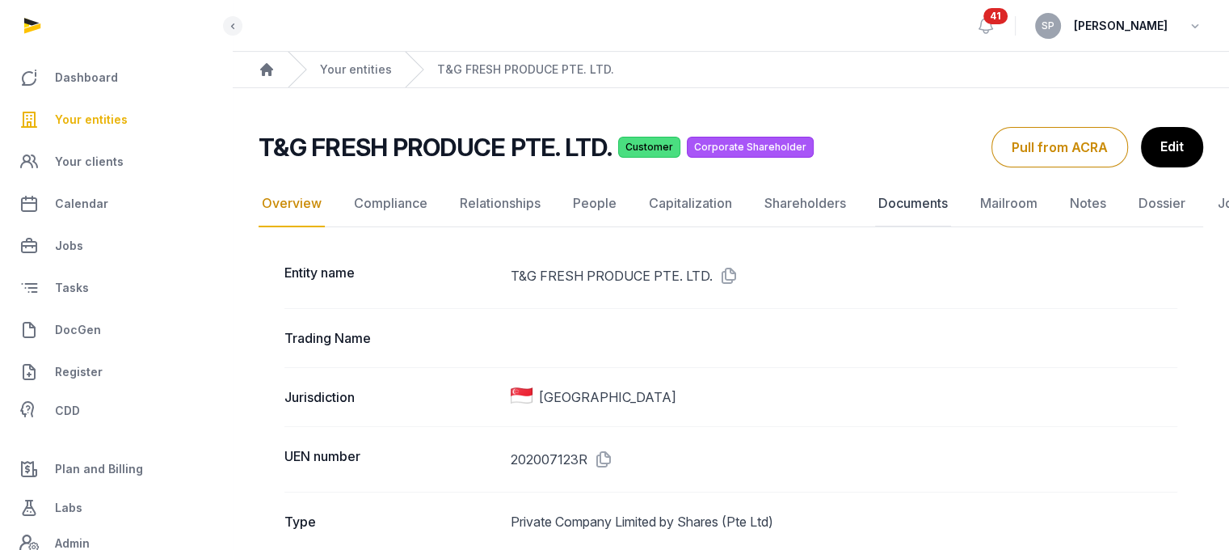
click at [929, 196] on link "Documents" at bounding box center [913, 203] width 76 height 47
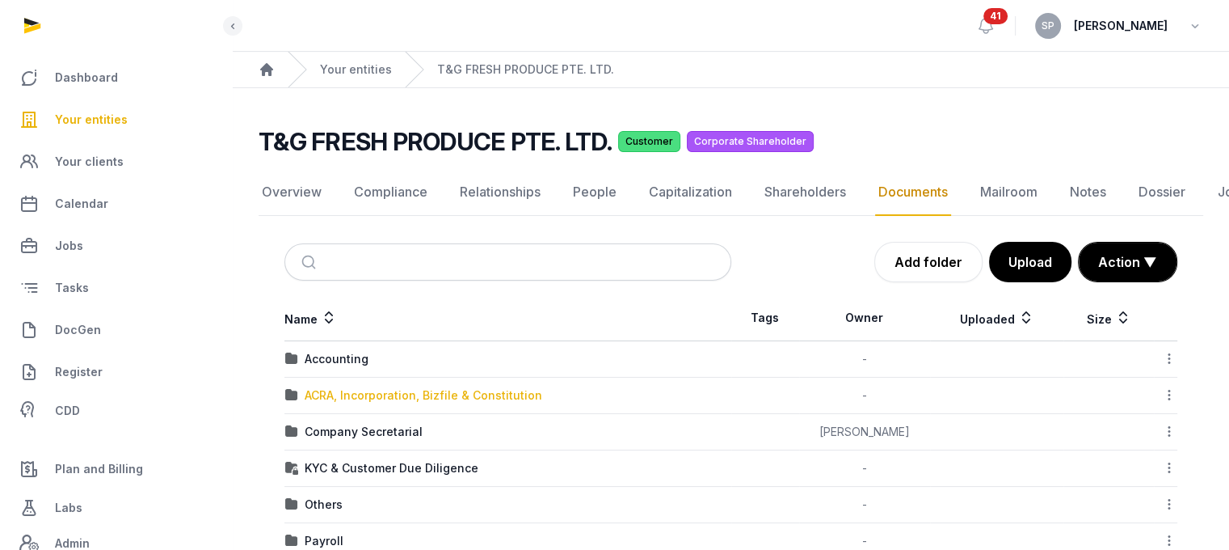
click at [456, 394] on div "ACRA, Incorporation, Bizfile & Constitution" at bounding box center [424, 395] width 238 height 16
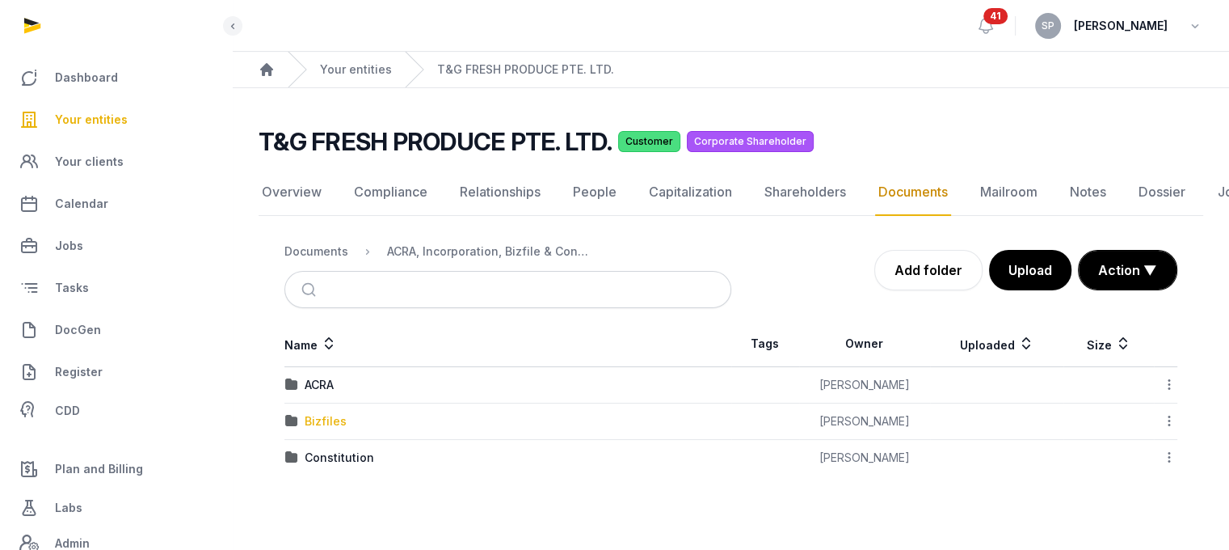
click at [318, 413] on div "Bizfiles" at bounding box center [326, 421] width 42 height 16
click at [318, 413] on div "2025" at bounding box center [319, 421] width 28 height 16
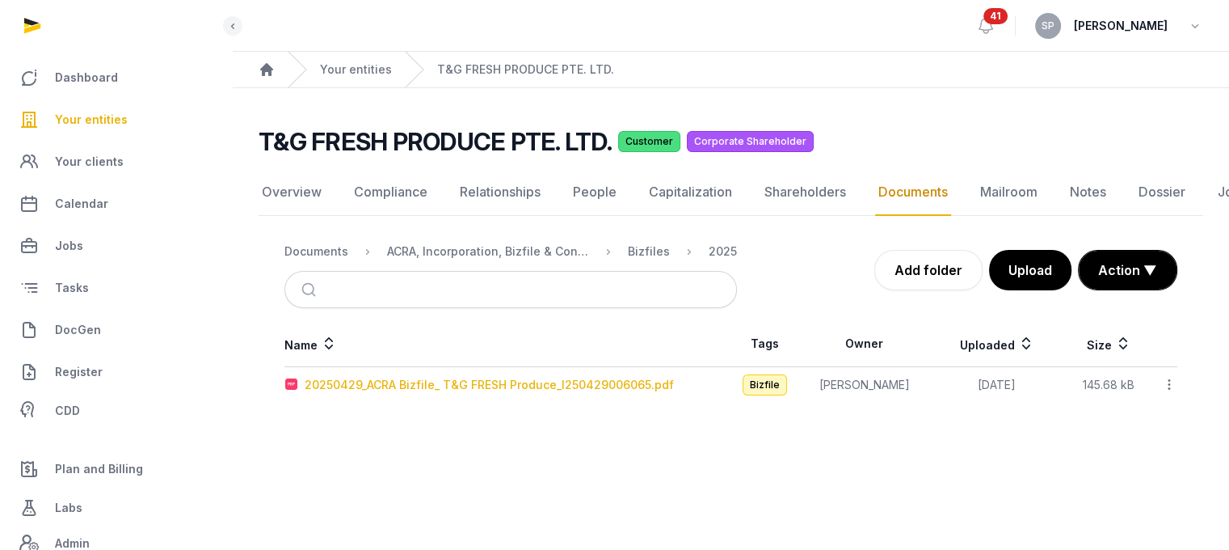
click at [399, 386] on div "20250429_ACRA Bizfile_ T&G FRESH Produce_I250429006065.pdf" at bounding box center [489, 385] width 369 height 16
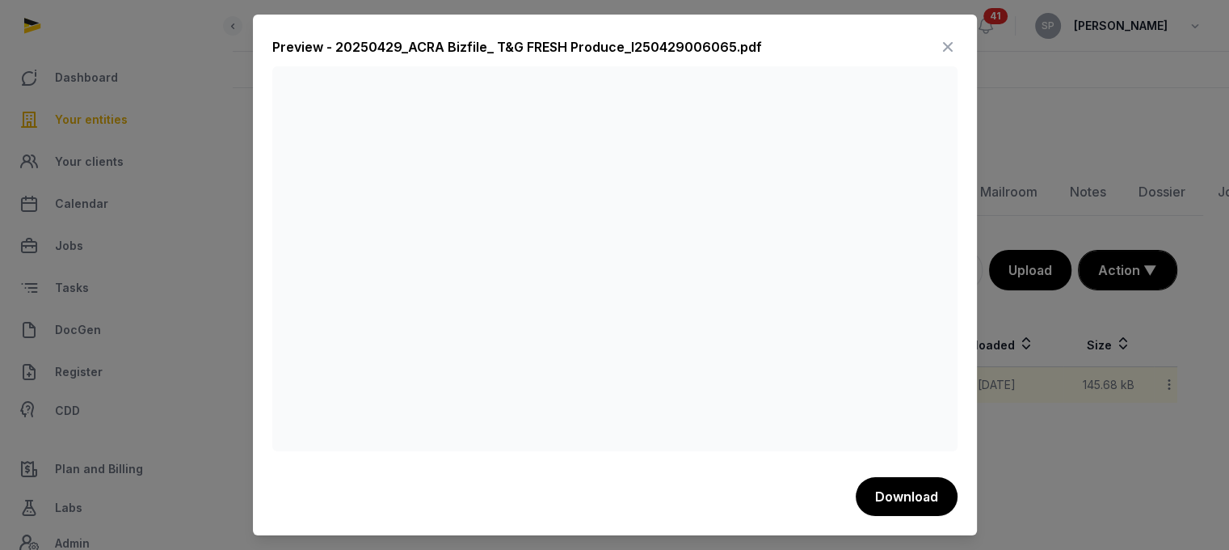
click at [942, 48] on icon at bounding box center [947, 47] width 19 height 26
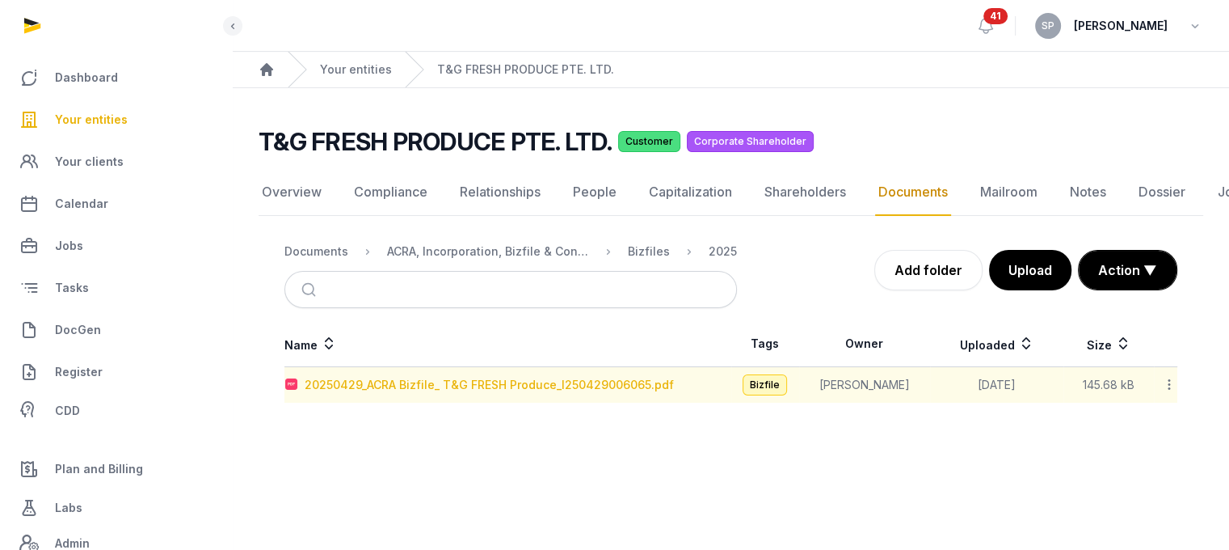
click at [492, 379] on div "20250429_ACRA Bizfile_ T&G FRESH Produce_I250429006065.pdf" at bounding box center [489, 385] width 369 height 16
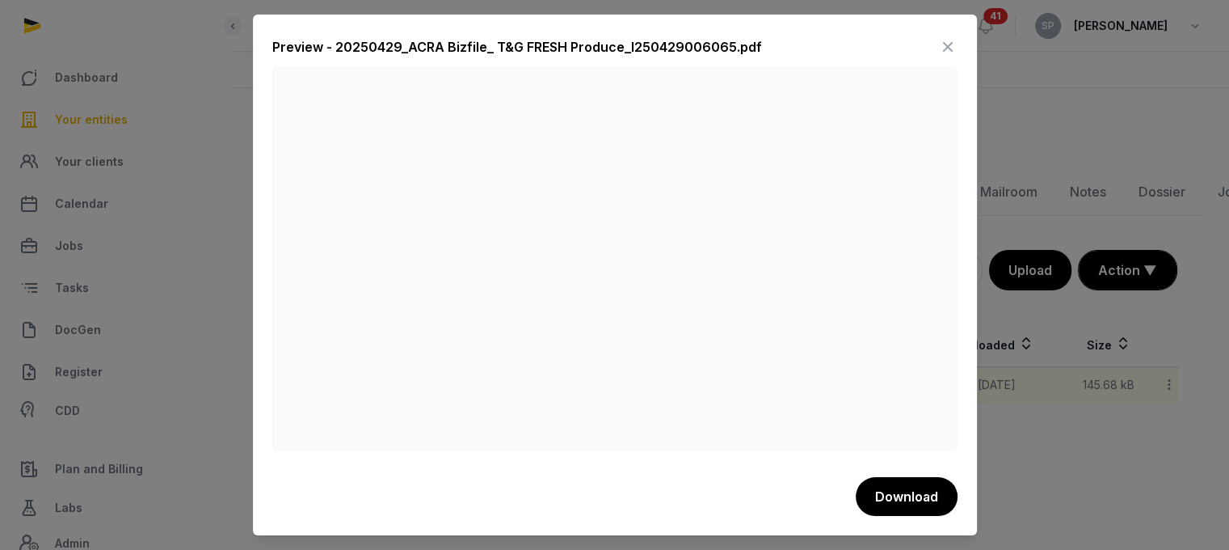
click at [944, 35] on icon at bounding box center [947, 47] width 19 height 26
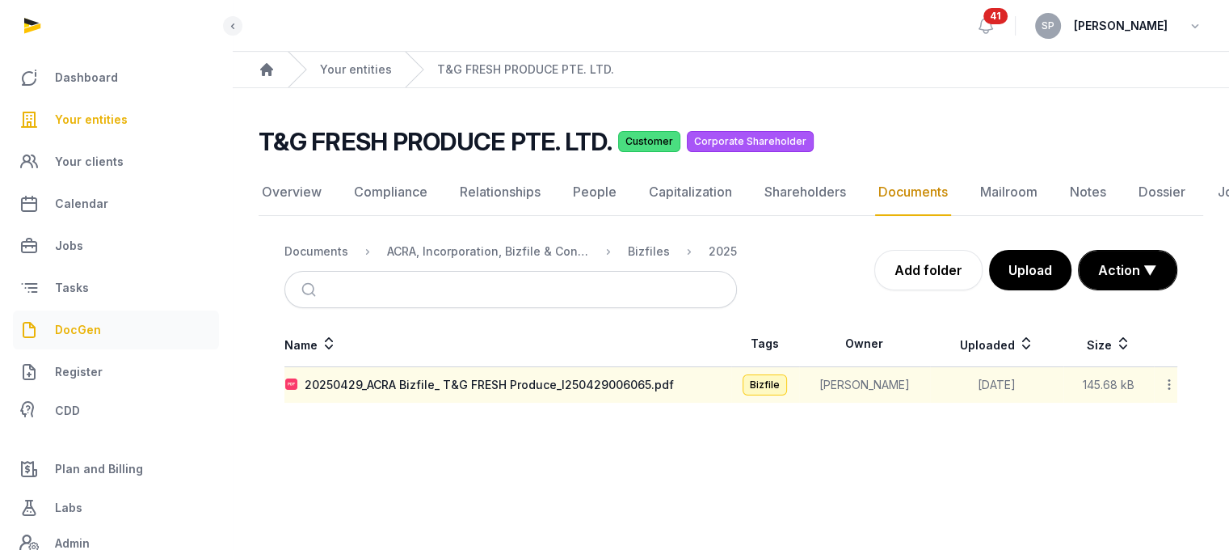
click at [121, 322] on link "DocGen" at bounding box center [116, 329] width 206 height 39
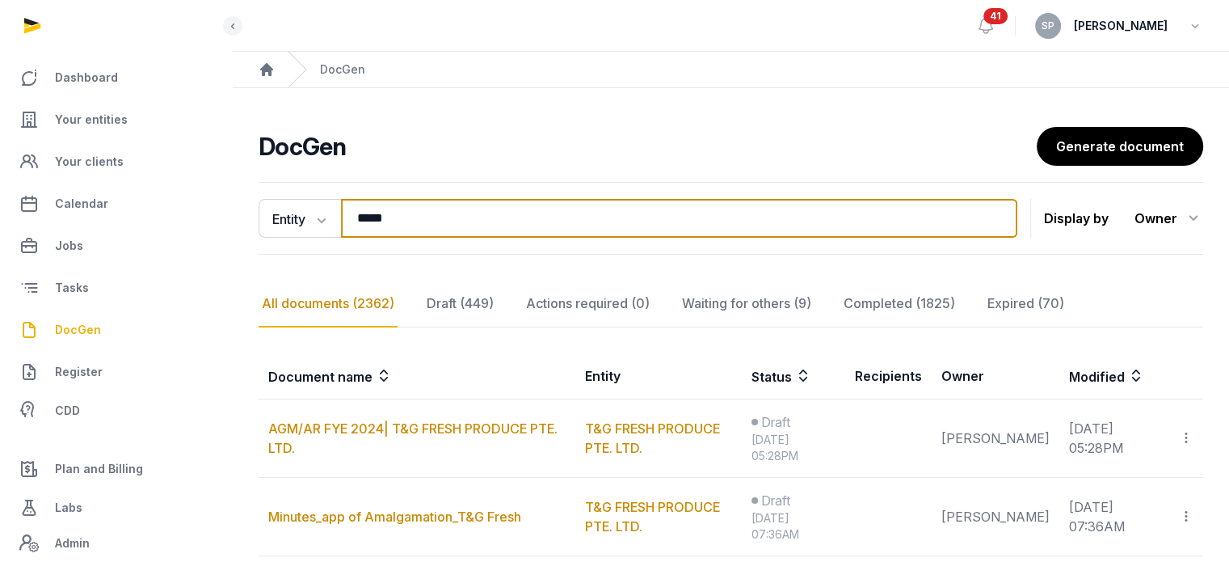
click at [453, 217] on input "*****" at bounding box center [679, 218] width 676 height 39
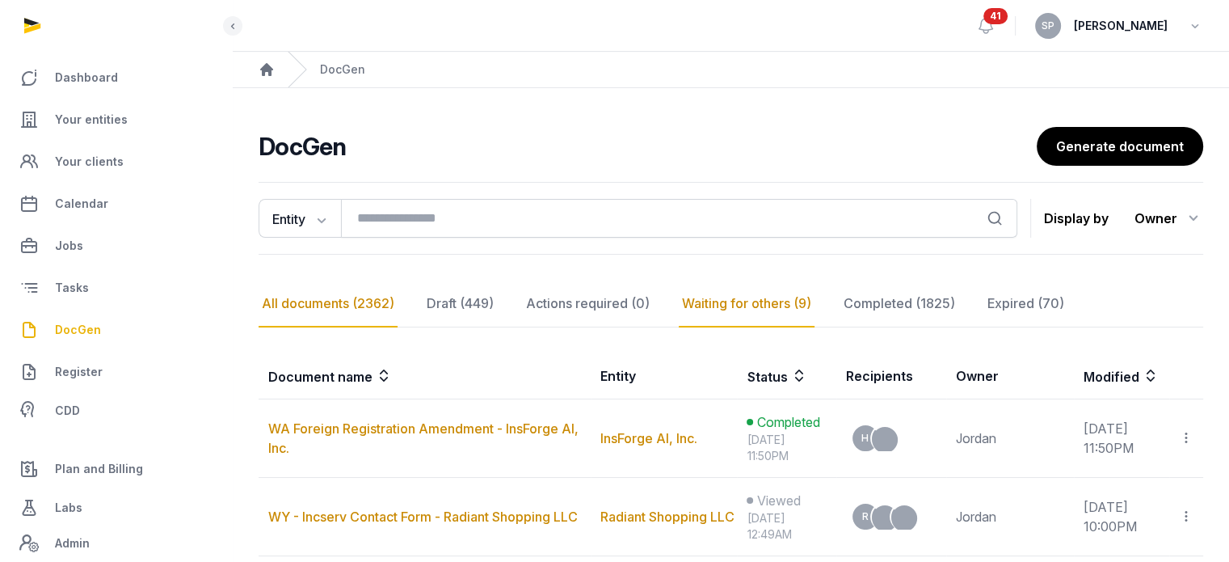
click at [779, 301] on div "Waiting for others (9)" at bounding box center [747, 303] width 136 height 47
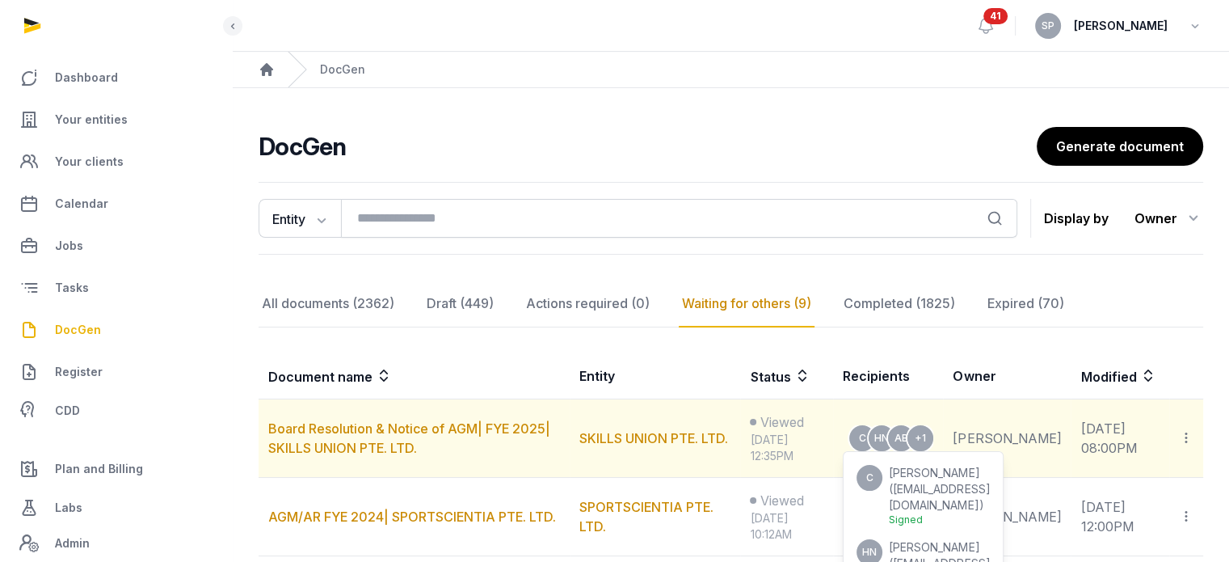
click at [947, 540] on span "[PERSON_NAME]" at bounding box center [934, 547] width 91 height 14
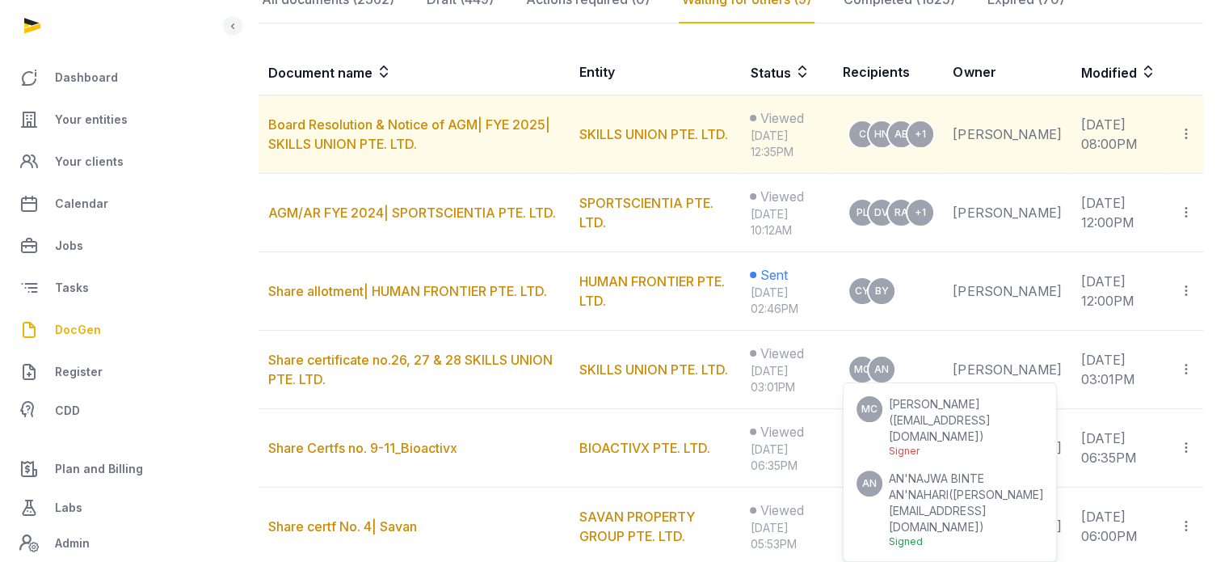
scroll to position [323, 0]
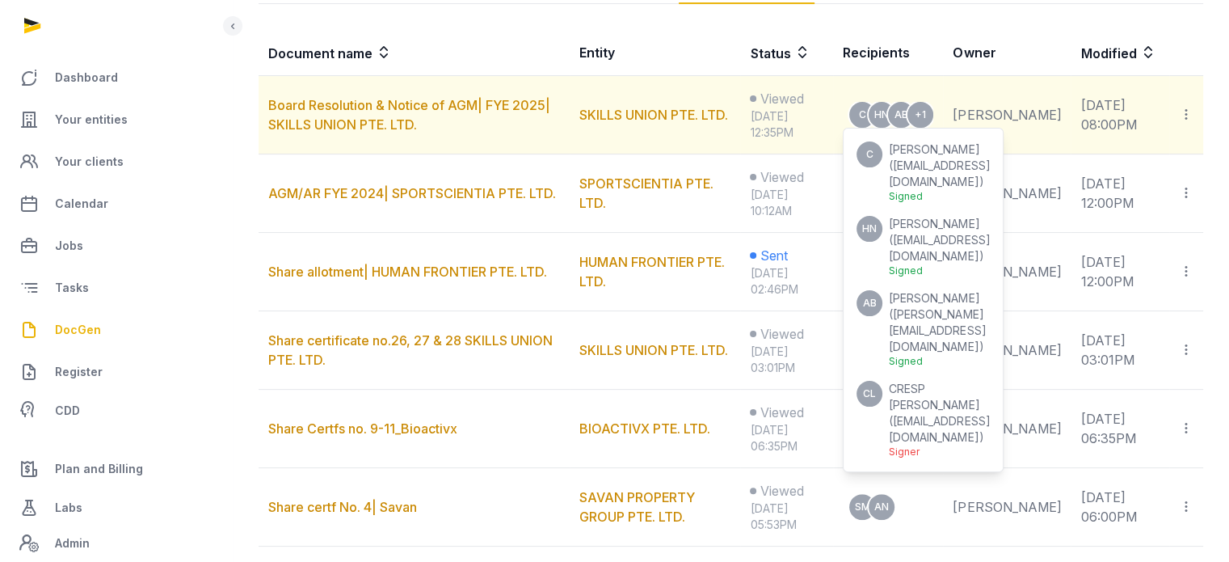
click at [979, 381] on span "CRESP [PERSON_NAME]" at bounding box center [934, 396] width 91 height 30
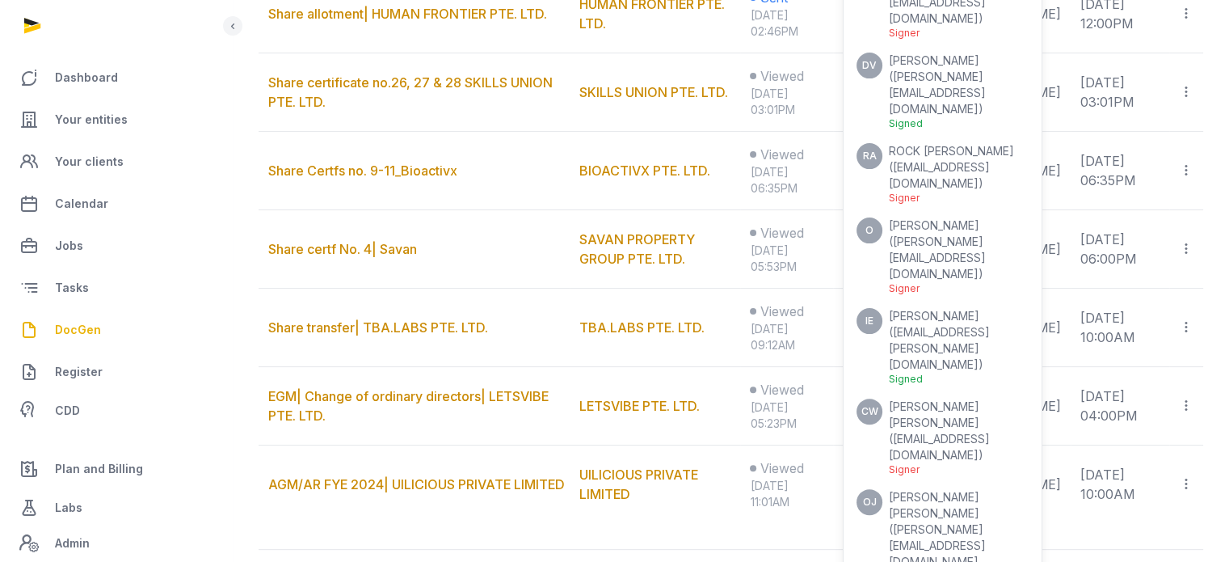
scroll to position [582, 0]
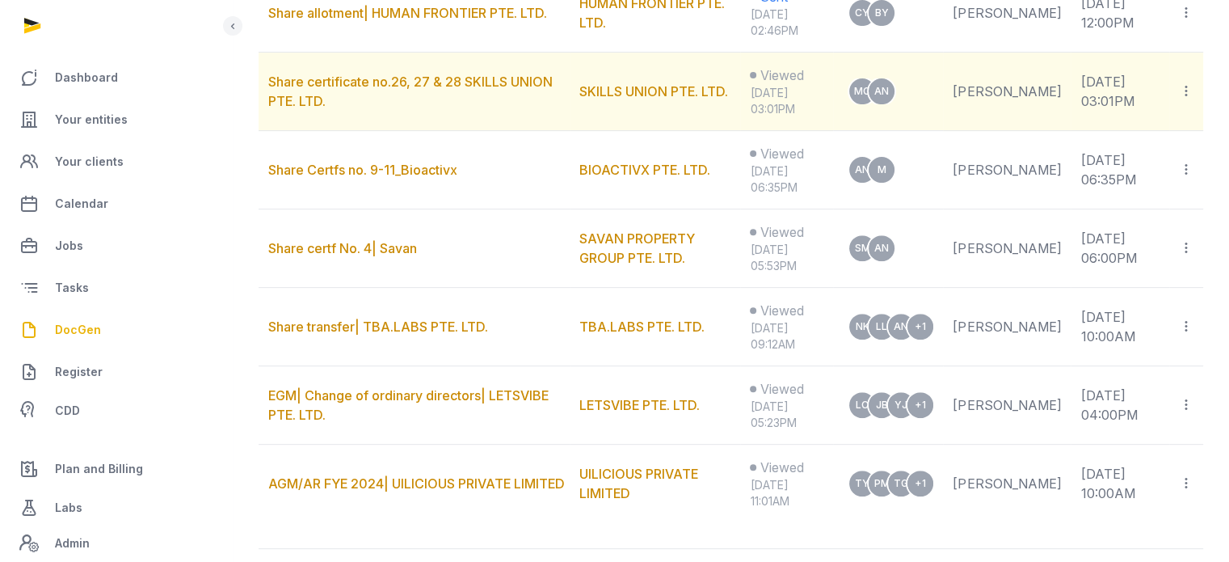
click at [1185, 92] on icon at bounding box center [1186, 90] width 15 height 17
click at [1147, 135] on div "Copy links" at bounding box center [1121, 134] width 114 height 19
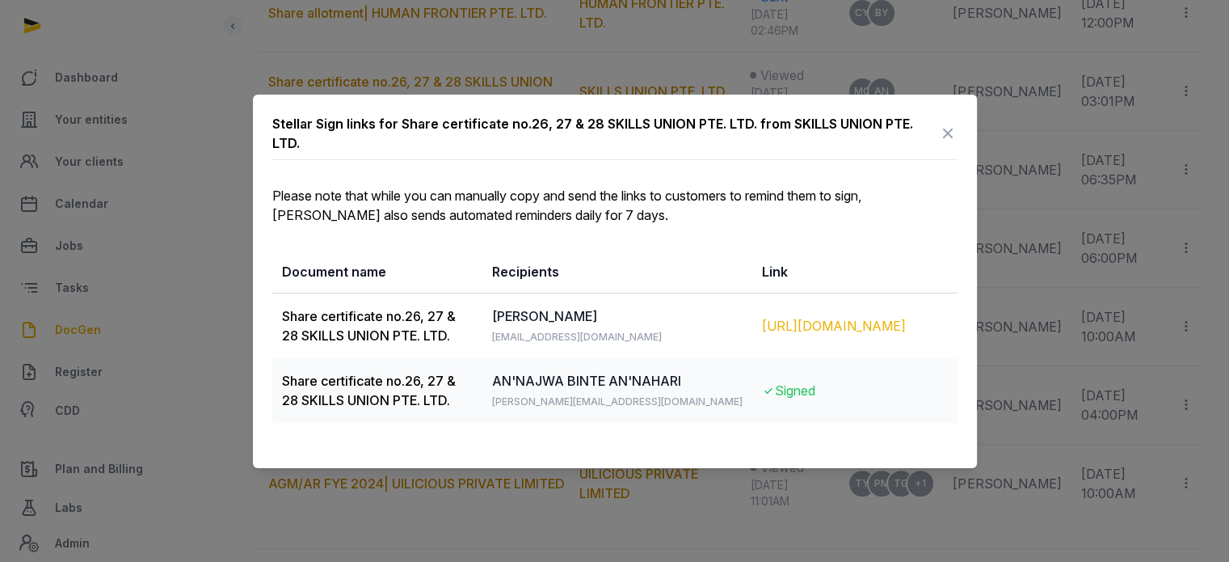
click at [798, 326] on div "[URL][DOMAIN_NAME]" at bounding box center [855, 325] width 186 height 19
click at [949, 138] on icon at bounding box center [947, 133] width 19 height 26
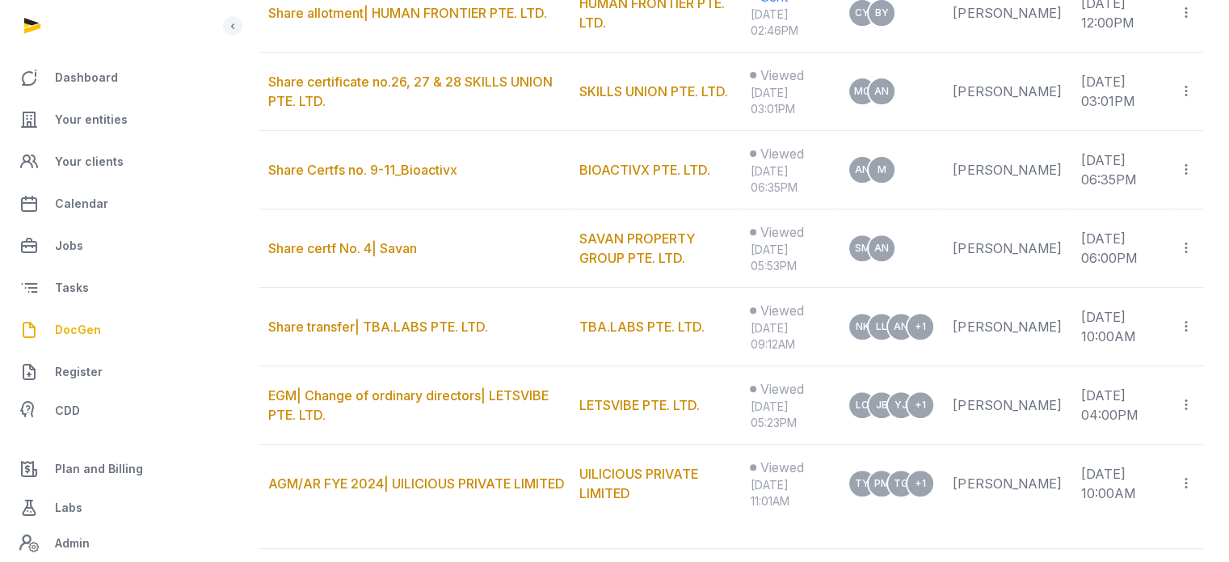
scroll to position [91, 0]
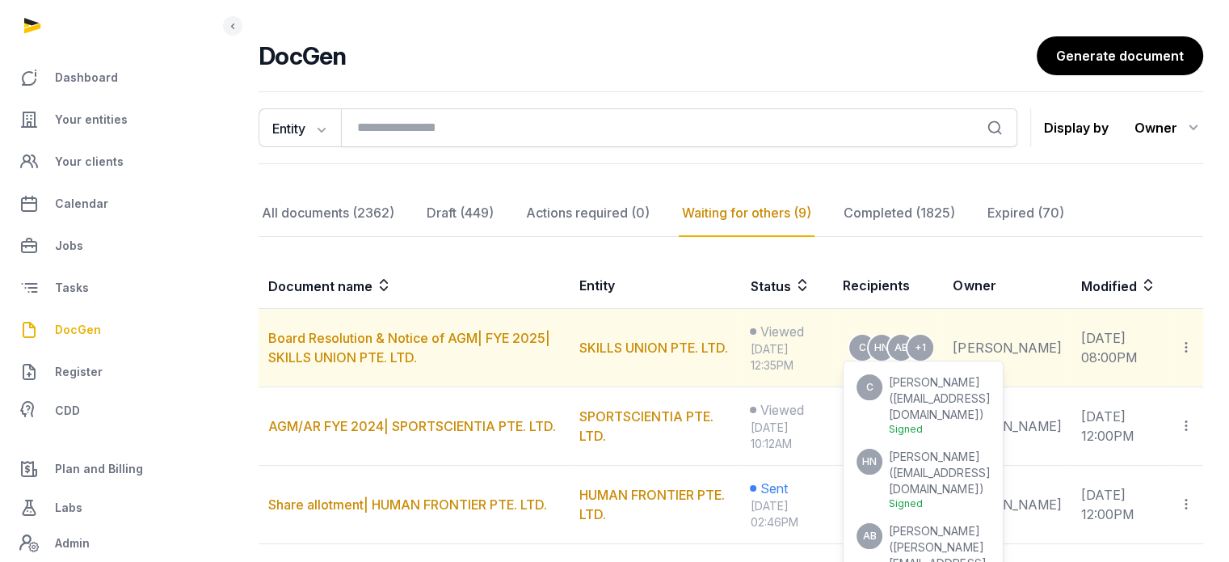
click at [975, 468] on ul "C [PERSON_NAME] ( [PERSON_NAME][EMAIL_ADDRESS][DOMAIN_NAME] ) Signed [PERSON_NA…" at bounding box center [923, 532] width 133 height 317
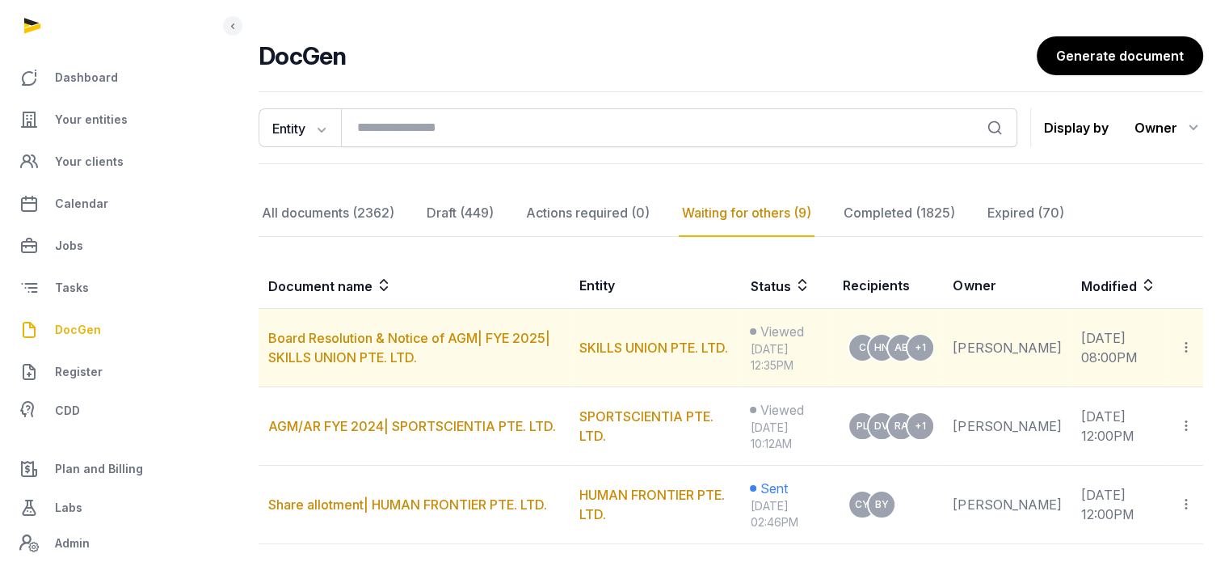
click at [1190, 348] on icon at bounding box center [1186, 347] width 15 height 17
click at [1131, 381] on div "Copy links" at bounding box center [1121, 390] width 114 height 19
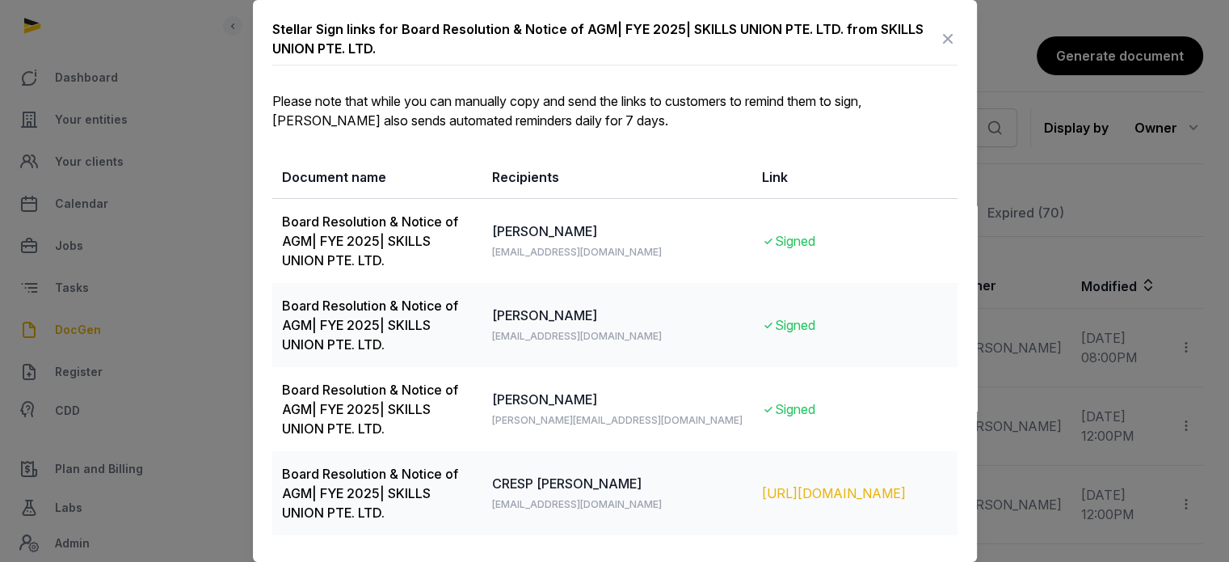
click at [798, 503] on div "[URL][DOMAIN_NAME]" at bounding box center [855, 492] width 186 height 19
click at [938, 46] on icon at bounding box center [947, 39] width 19 height 26
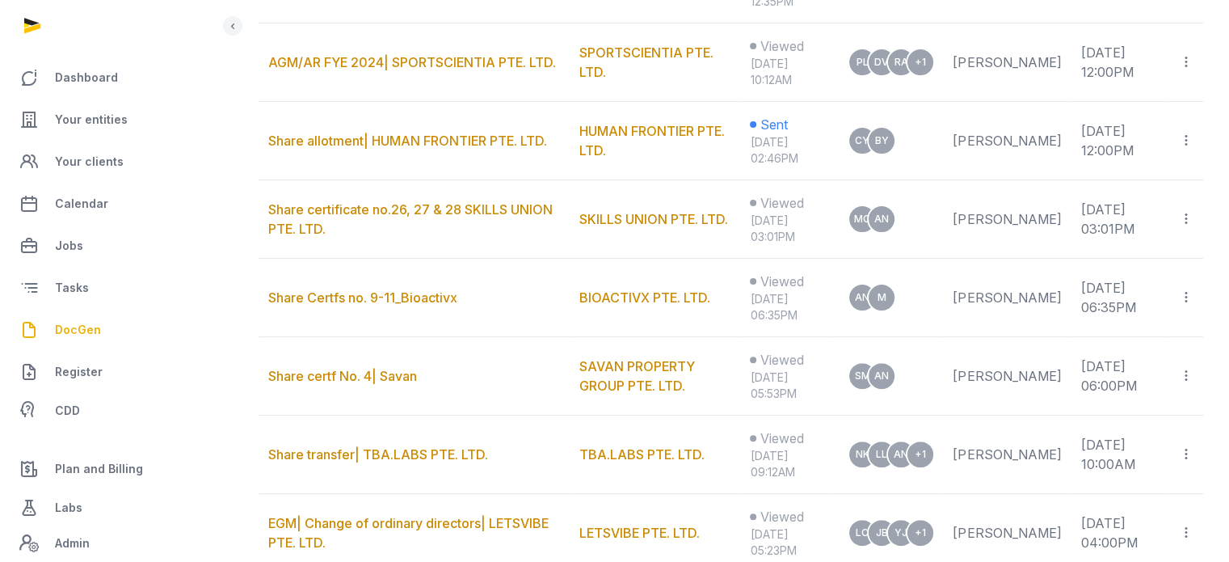
scroll to position [457, 0]
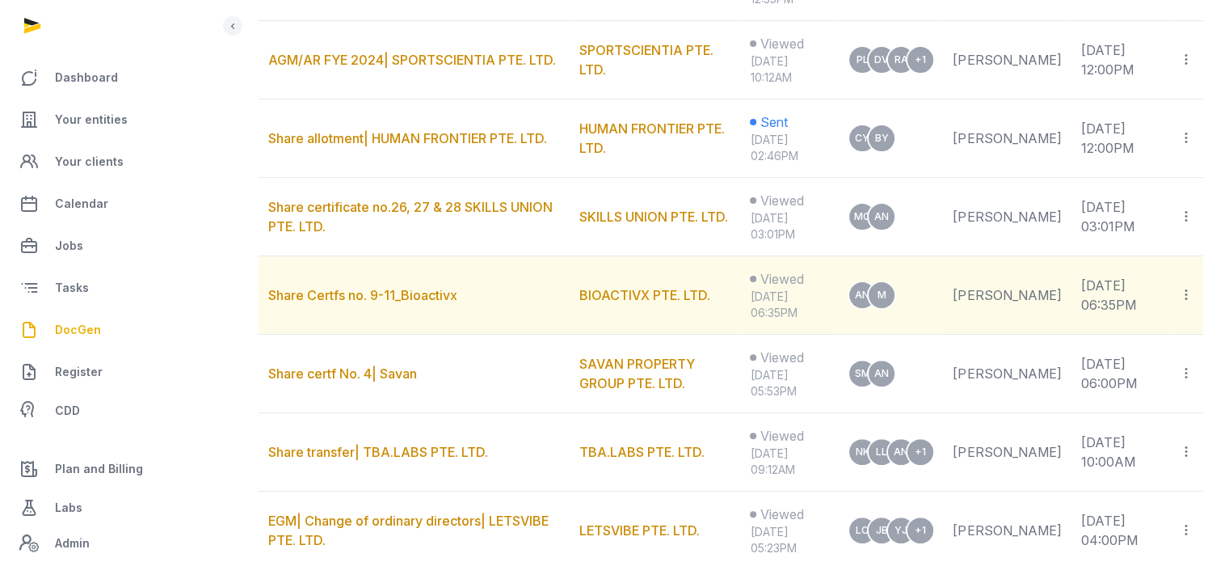
click at [1189, 297] on icon at bounding box center [1186, 294] width 15 height 17
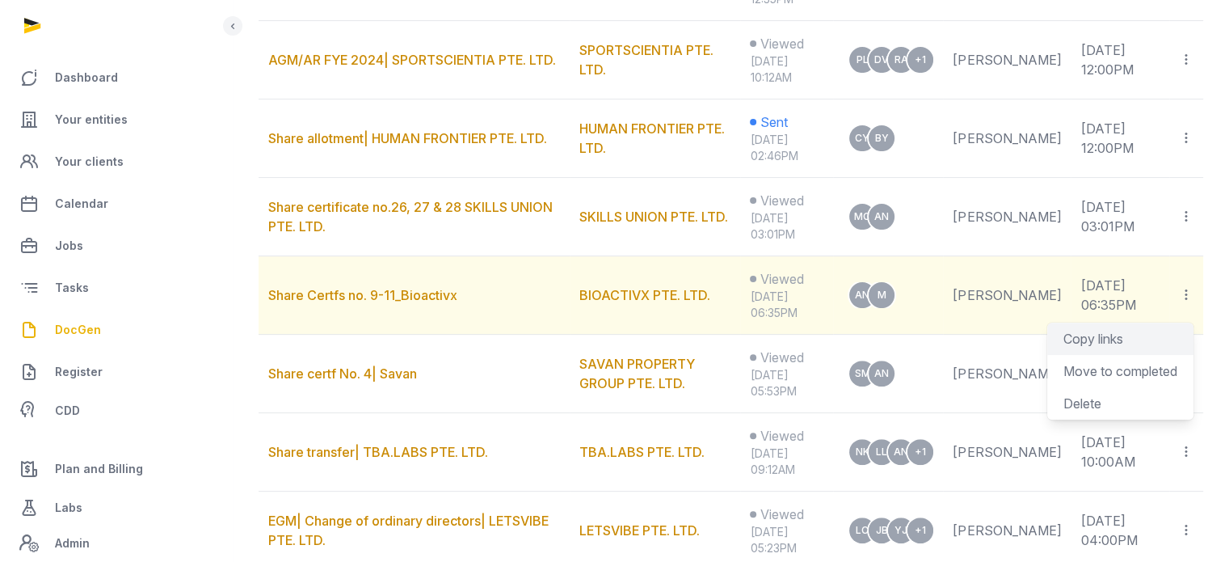
click at [1152, 350] on div "Copy links" at bounding box center [1120, 338] width 146 height 32
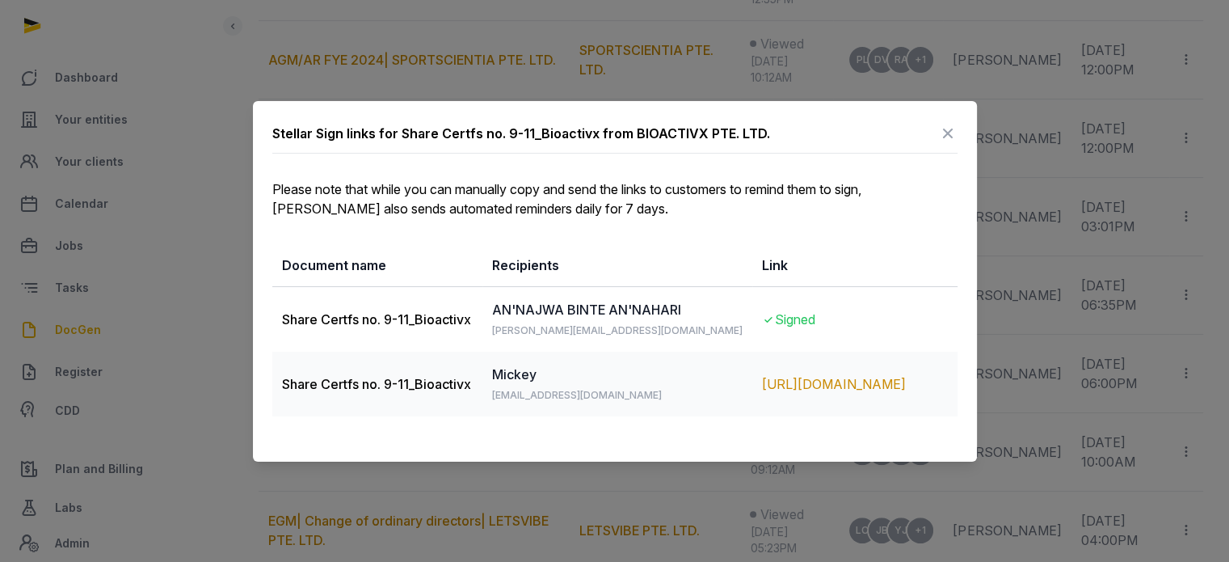
click at [953, 131] on icon at bounding box center [947, 133] width 19 height 26
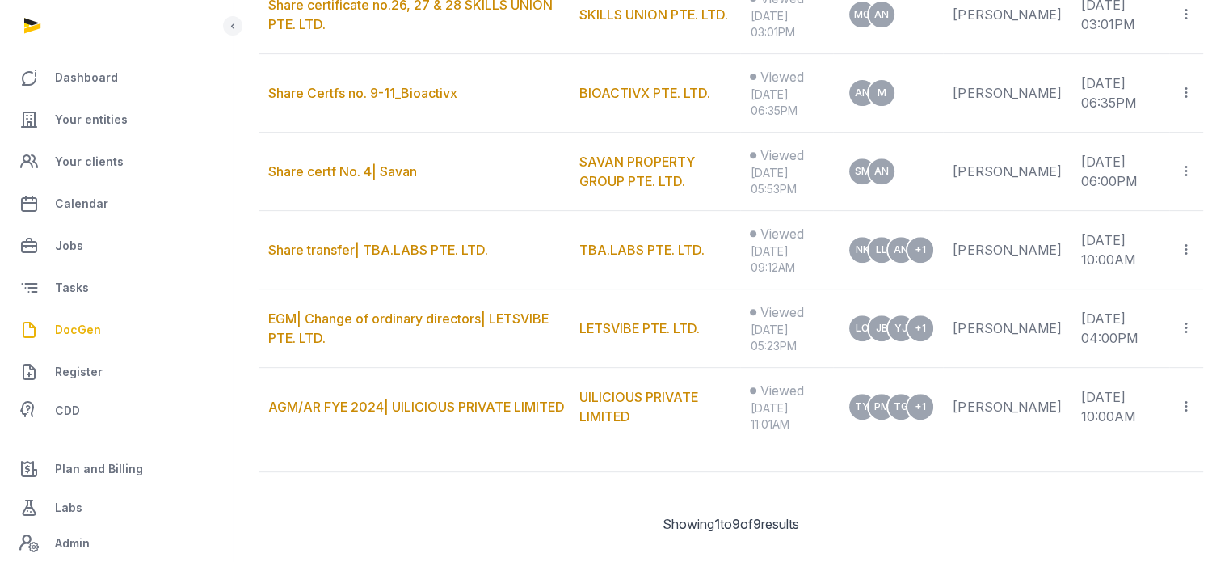
scroll to position [682, 0]
